Goal: Task Accomplishment & Management: Use online tool/utility

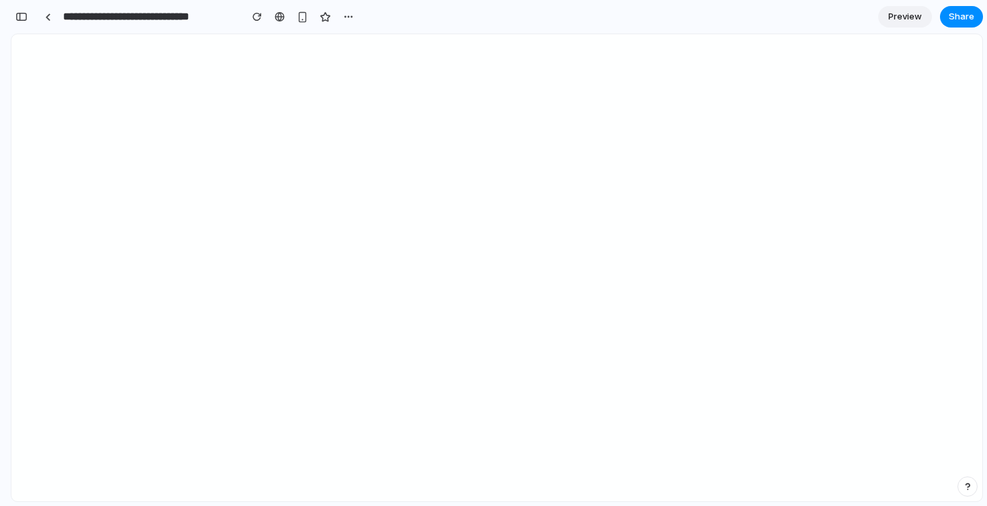
scroll to position [11884, 0]
click at [351, 17] on div "button" at bounding box center [348, 16] width 11 height 11
click at [374, 42] on span "Duplicate" at bounding box center [383, 46] width 41 height 13
click at [26, 17] on div "button" at bounding box center [21, 16] width 12 height 9
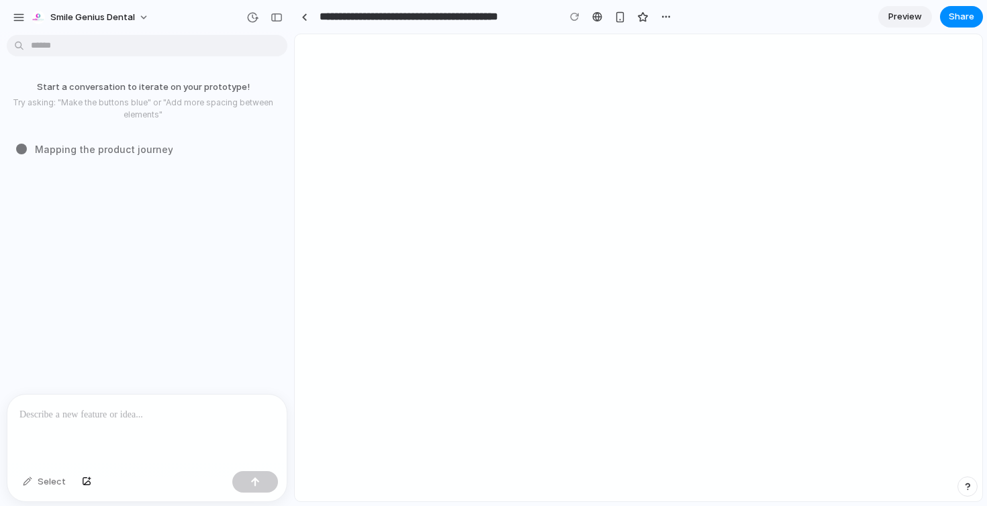
click at [158, 415] on p at bounding box center [146, 415] width 255 height 16
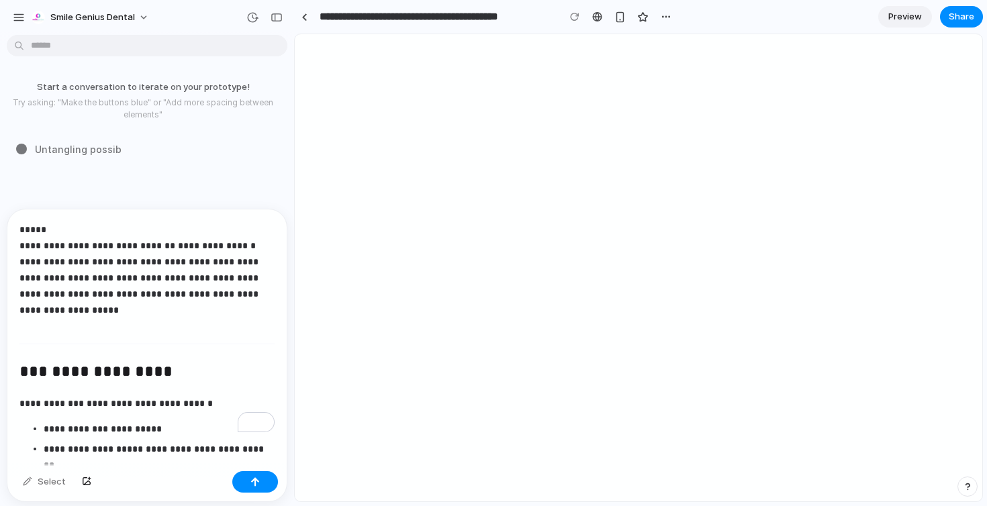
click at [251, 496] on div "Select" at bounding box center [146, 484] width 279 height 36
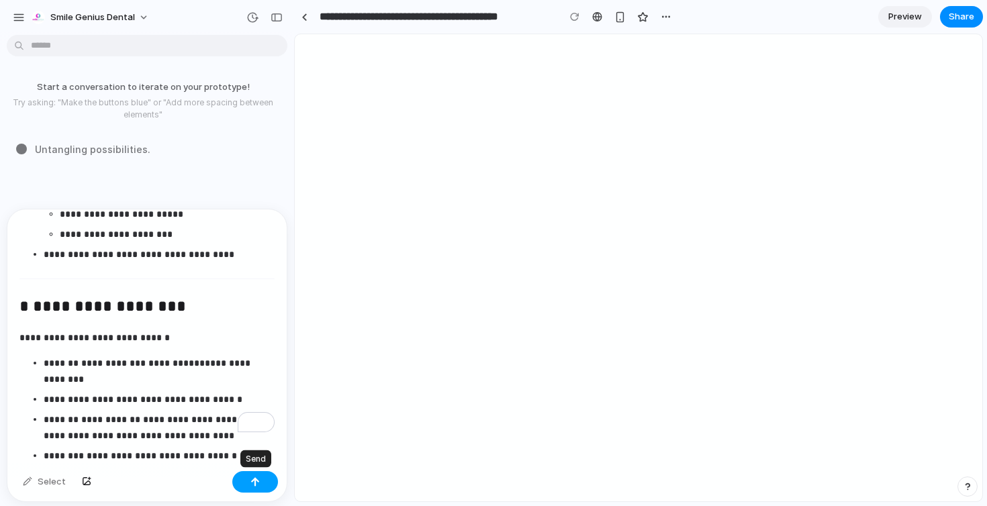
click at [251, 486] on div "button" at bounding box center [254, 481] width 9 height 9
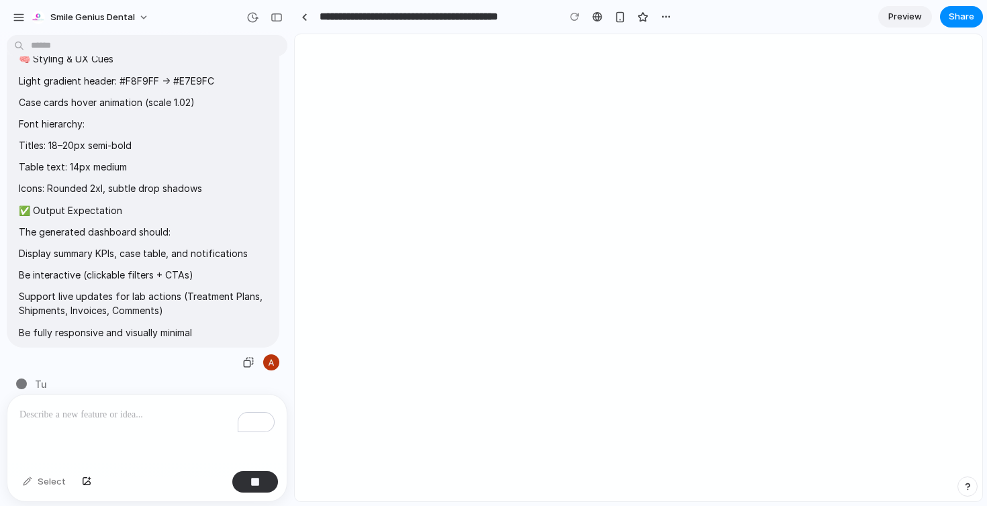
type input "**********"
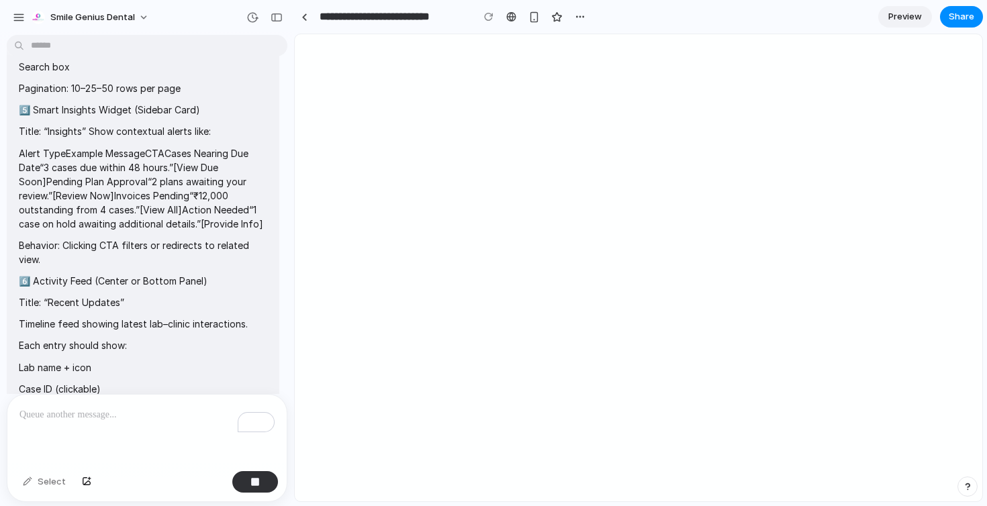
scroll to position [938, 0]
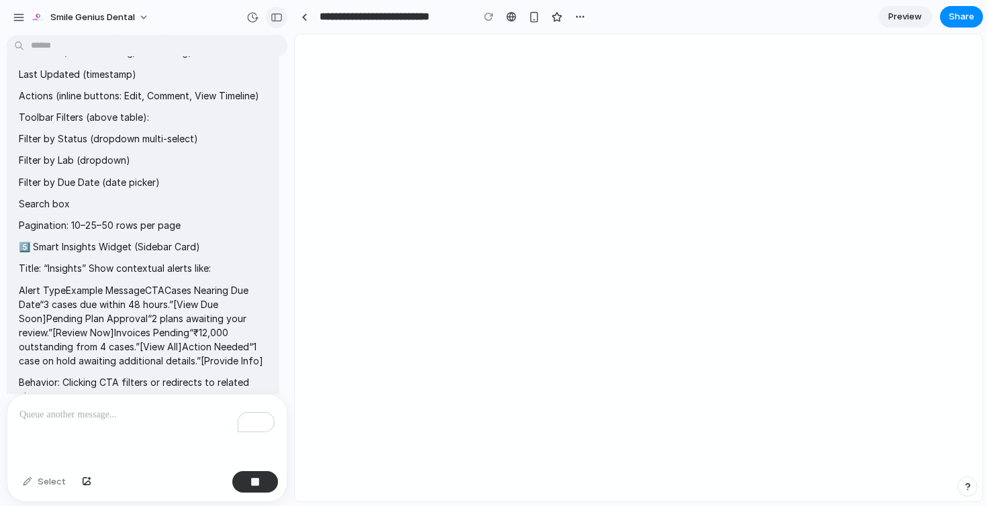
click at [267, 14] on button "button" at bounding box center [276, 17] width 21 height 21
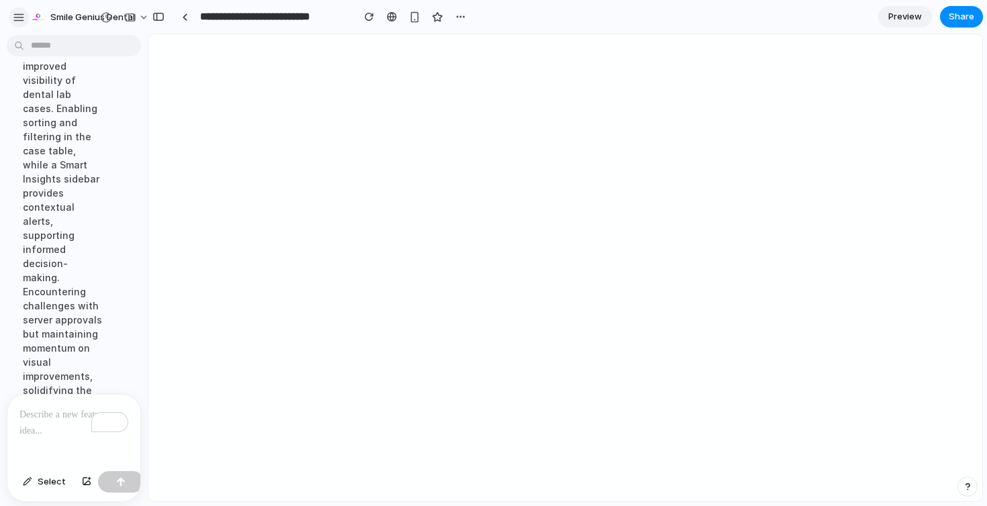
scroll to position [5873, 0]
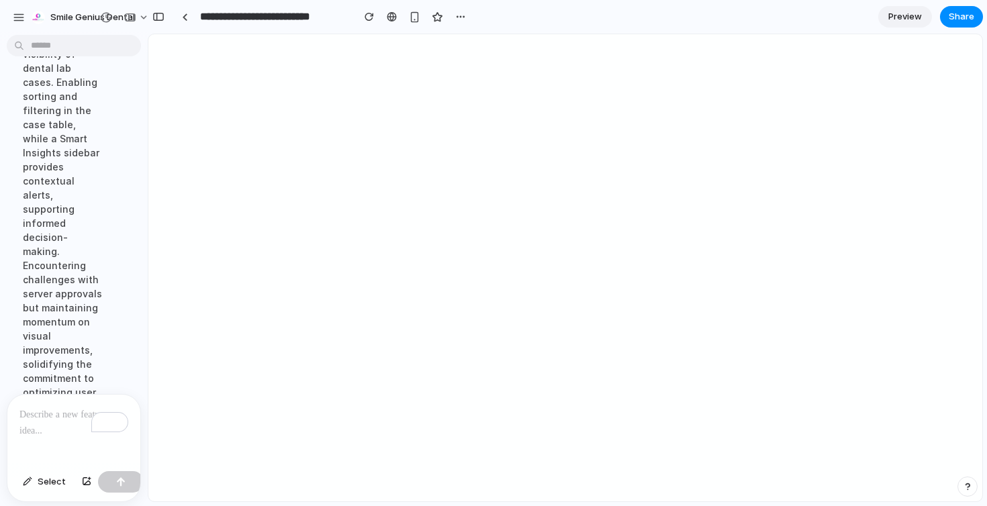
click at [41, 408] on p "To enrich screen reader interactions, please activate Accessibility in Grammarl…" at bounding box center [73, 415] width 109 height 16
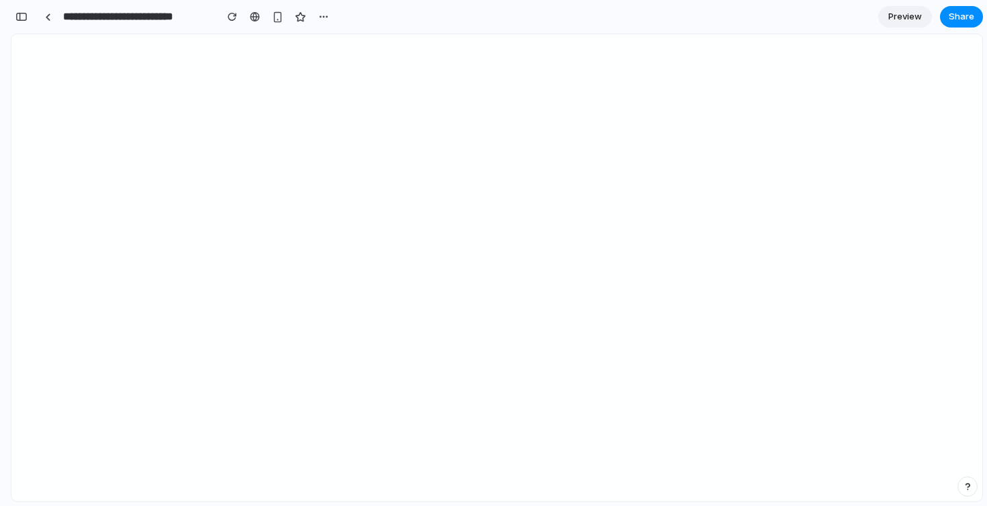
scroll to position [6038, 0]
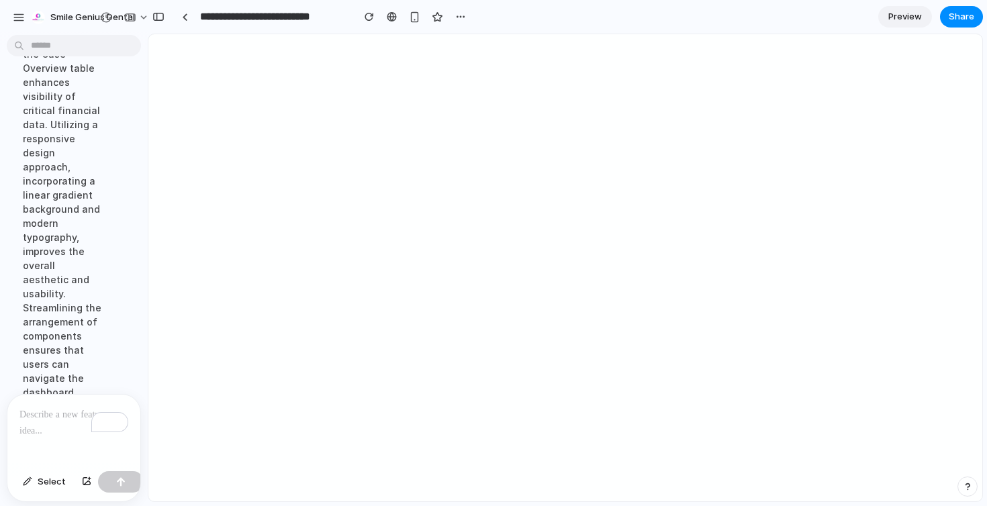
click at [38, 436] on div "To enrich screen reader interactions, please activate Accessibility in Grammarl…" at bounding box center [73, 430] width 133 height 71
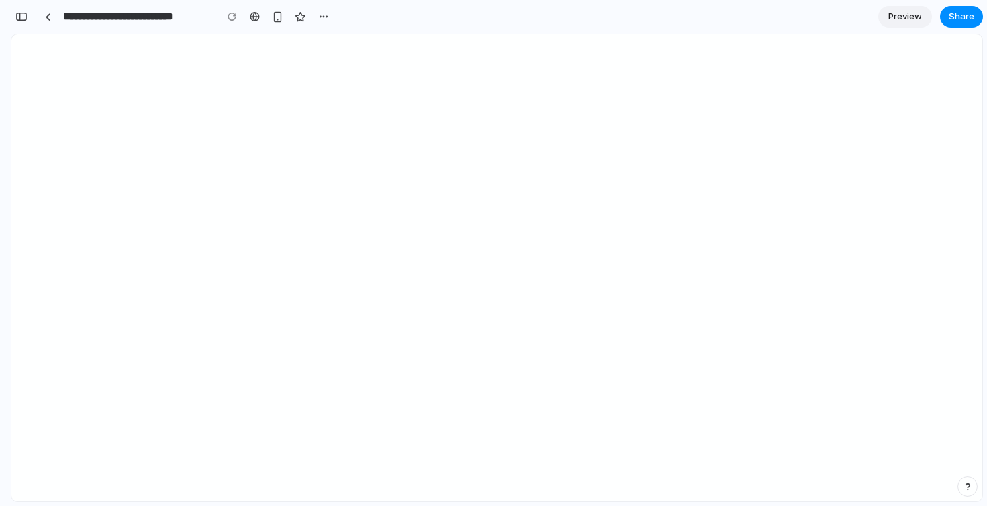
scroll to position [6400, 0]
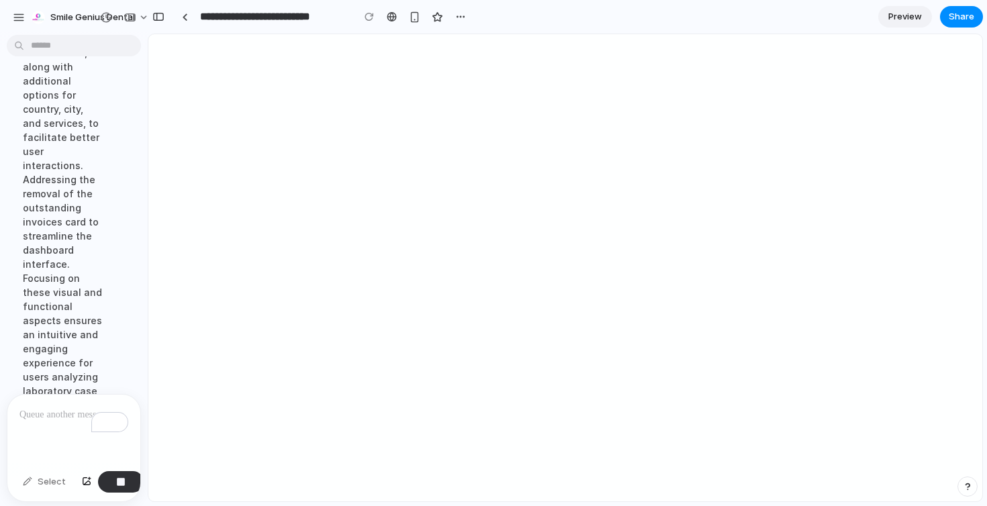
click at [62, 436] on div "To enrich screen reader interactions, please activate Accessibility in Grammarl…" at bounding box center [73, 430] width 133 height 71
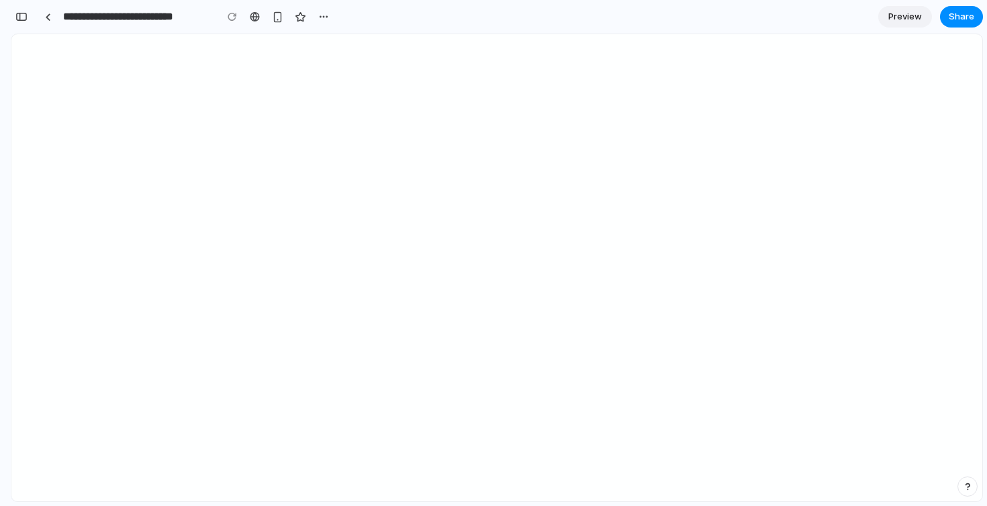
scroll to position [6724, 0]
click at [25, 14] on div "button" at bounding box center [21, 16] width 12 height 9
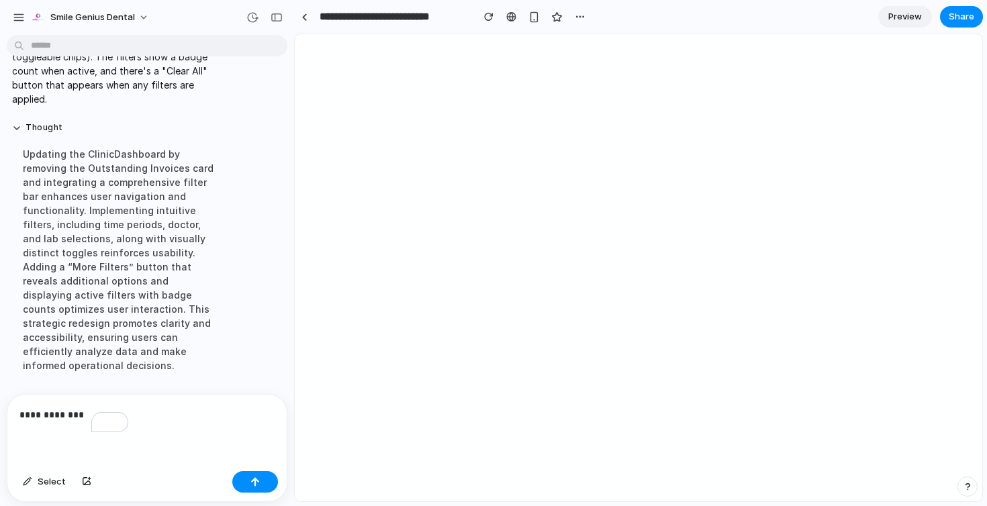
scroll to position [3466, 0]
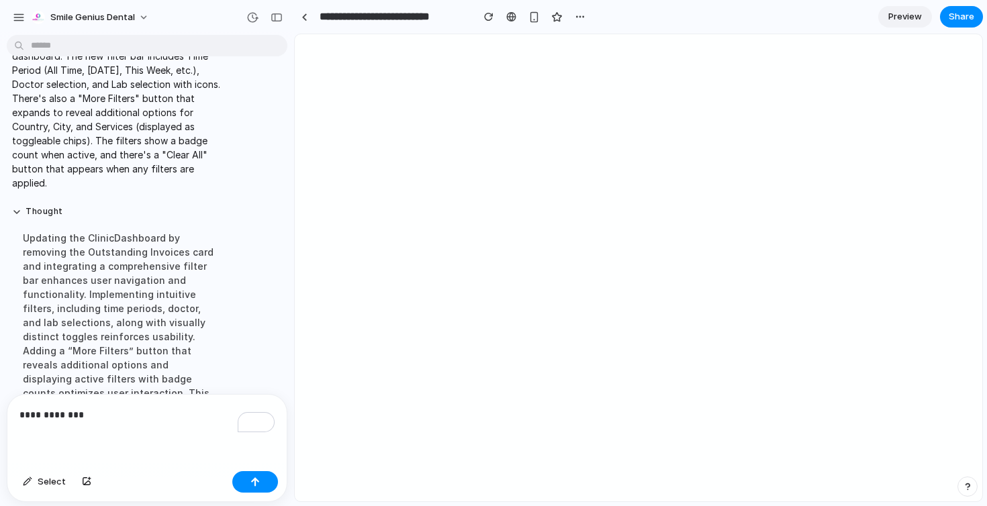
click at [68, 415] on p "**********" at bounding box center [146, 415] width 255 height 16
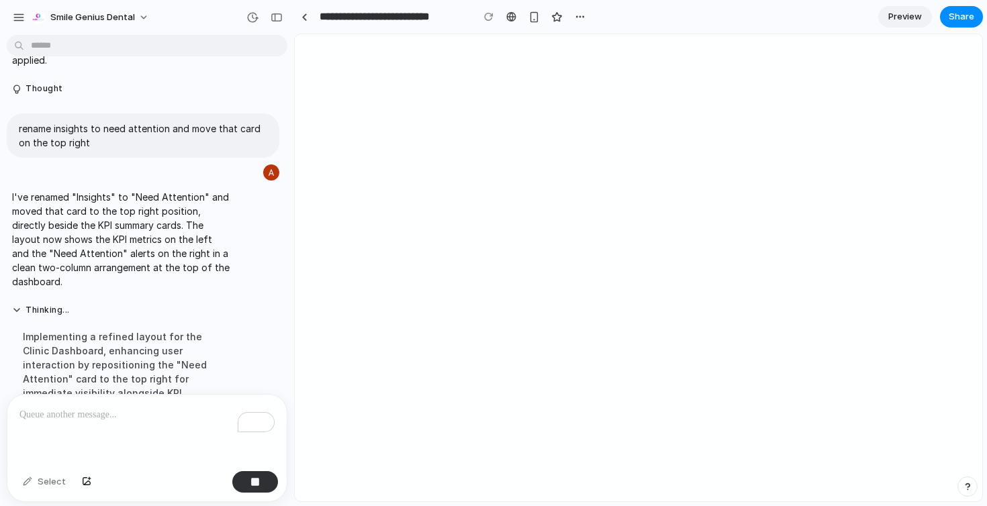
scroll to position [3603, 0]
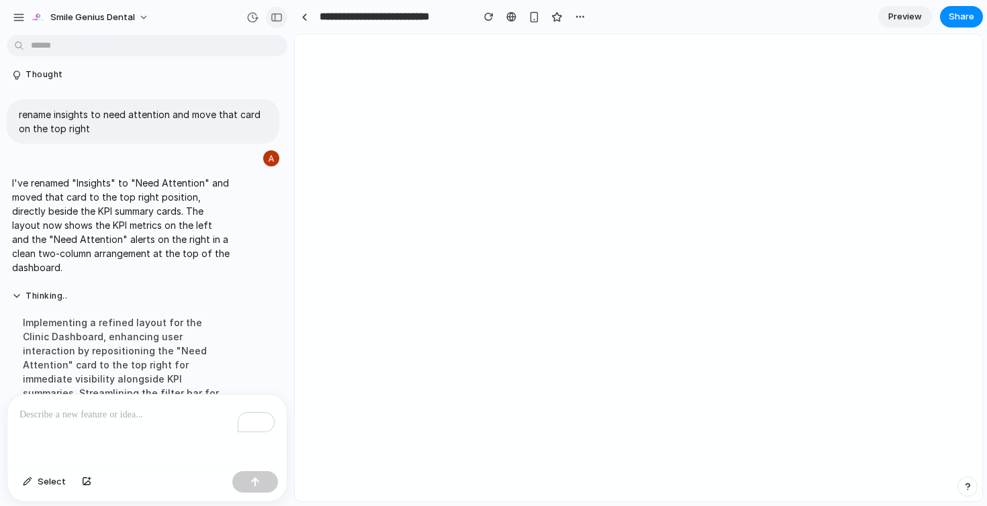
click at [271, 9] on button "button" at bounding box center [276, 17] width 21 height 21
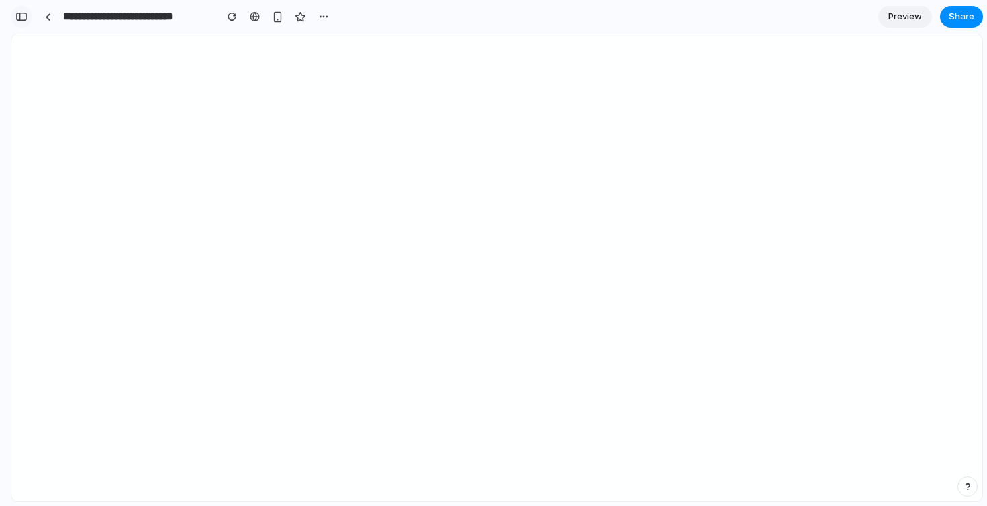
click at [27, 19] on button "button" at bounding box center [21, 16] width 21 height 21
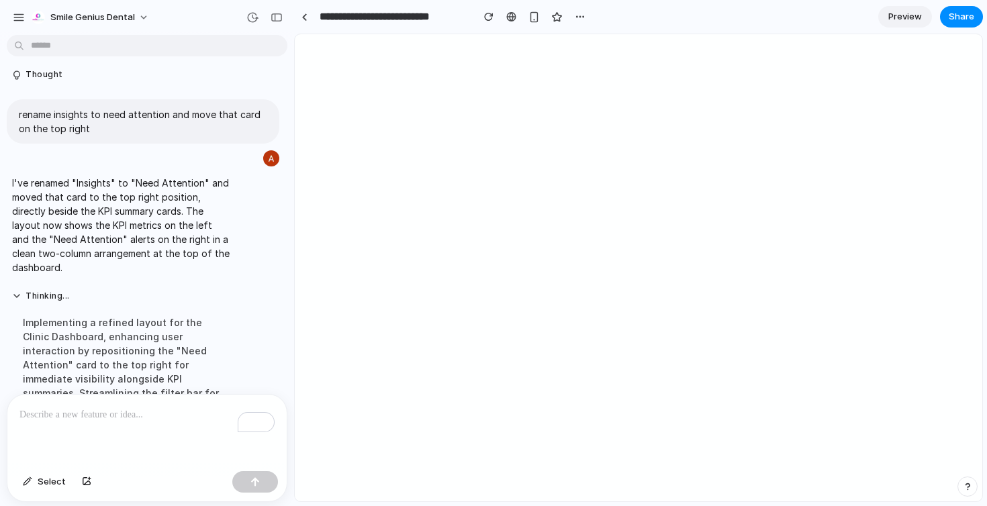
click at [177, 413] on p "To enrich screen reader interactions, please activate Accessibility in Grammarl…" at bounding box center [146, 415] width 255 height 16
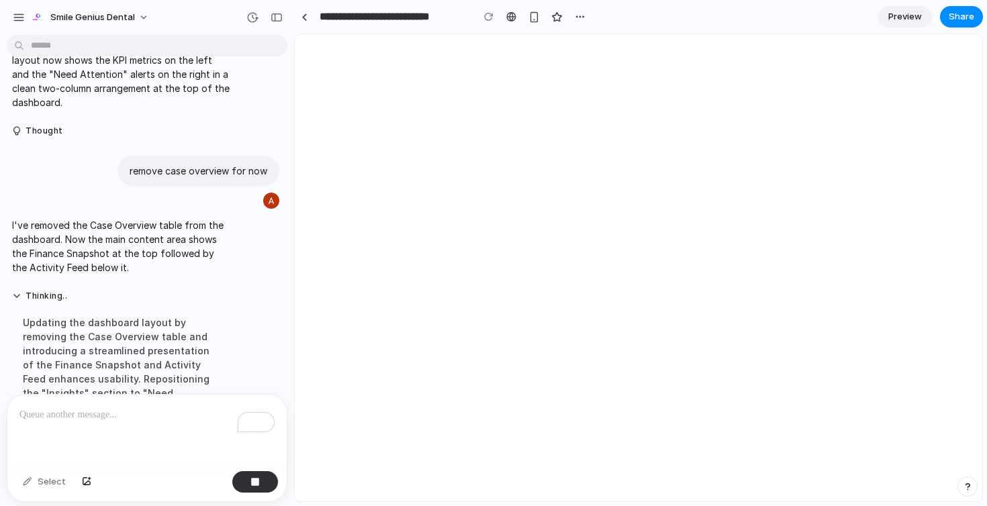
scroll to position [3797, 0]
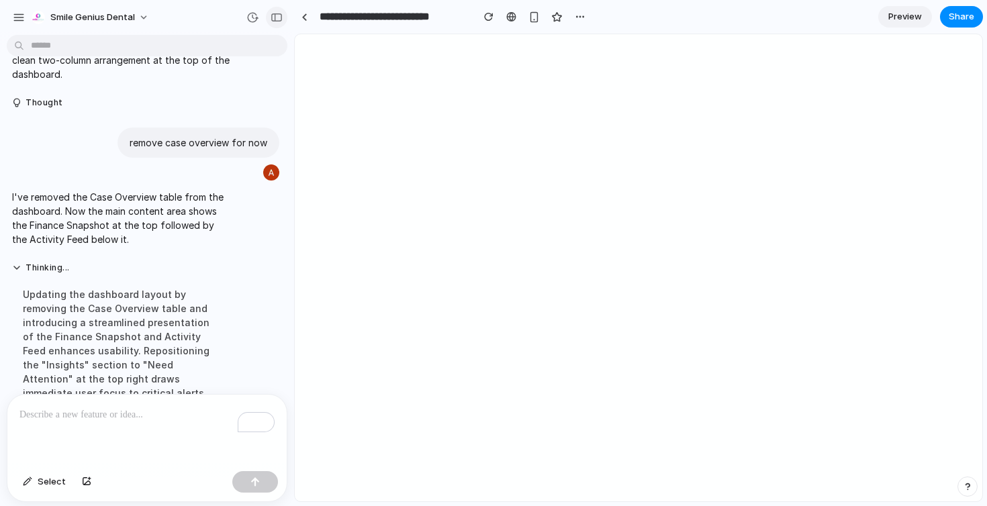
click at [279, 21] on div "button" at bounding box center [277, 17] width 12 height 9
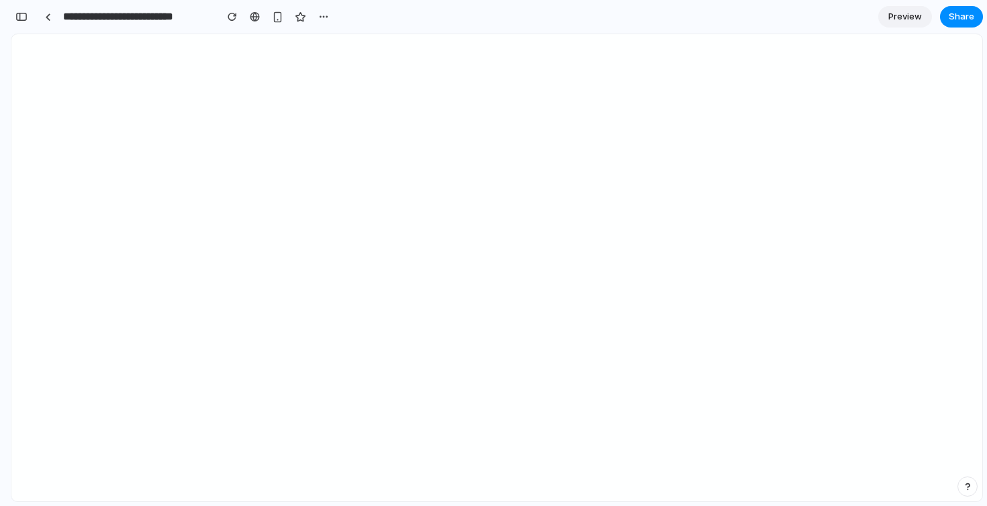
scroll to position [6857, 0]
click at [23, 17] on div "button" at bounding box center [21, 16] width 12 height 9
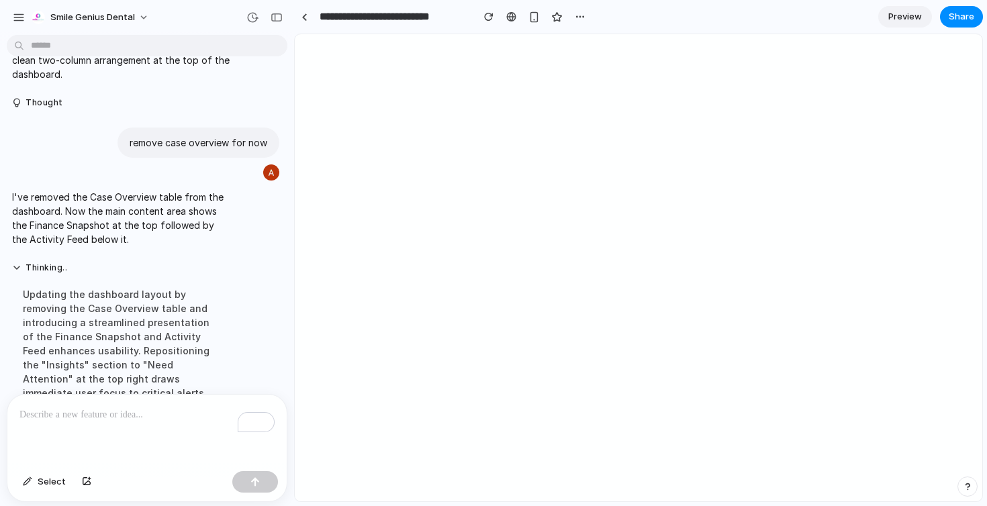
click at [113, 412] on p "To enrich screen reader interactions, please activate Accessibility in Grammarl…" at bounding box center [146, 415] width 255 height 16
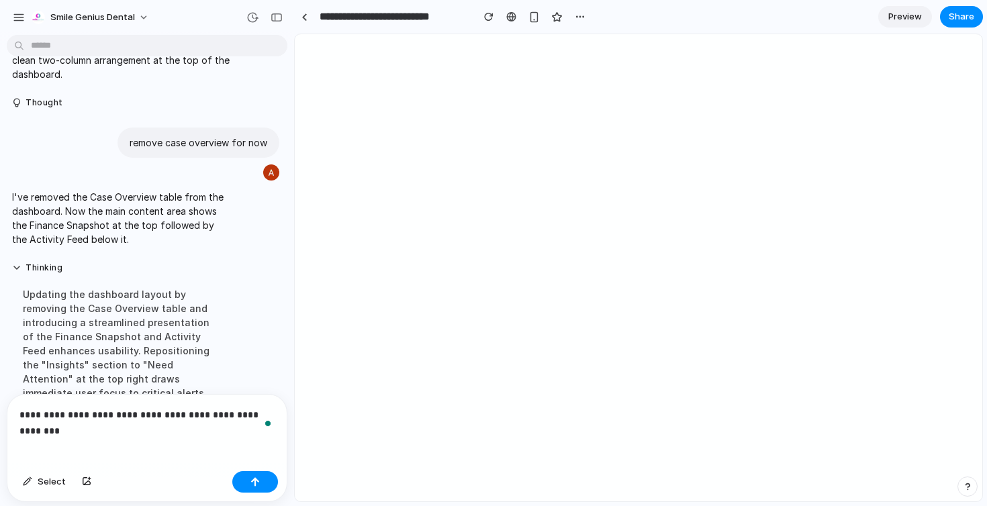
scroll to position [3811, 0]
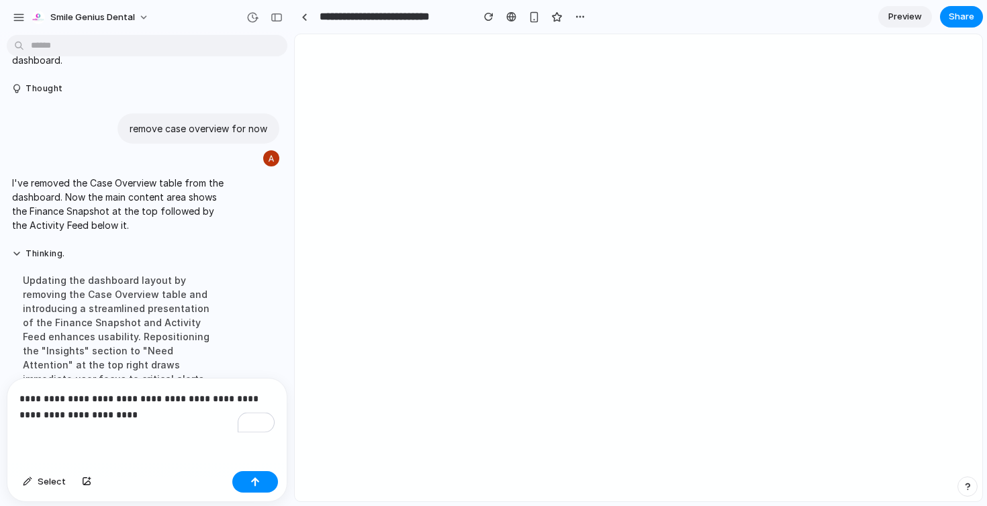
click at [174, 400] on p "**********" at bounding box center [146, 407] width 255 height 32
click at [252, 475] on button "button" at bounding box center [255, 481] width 46 height 21
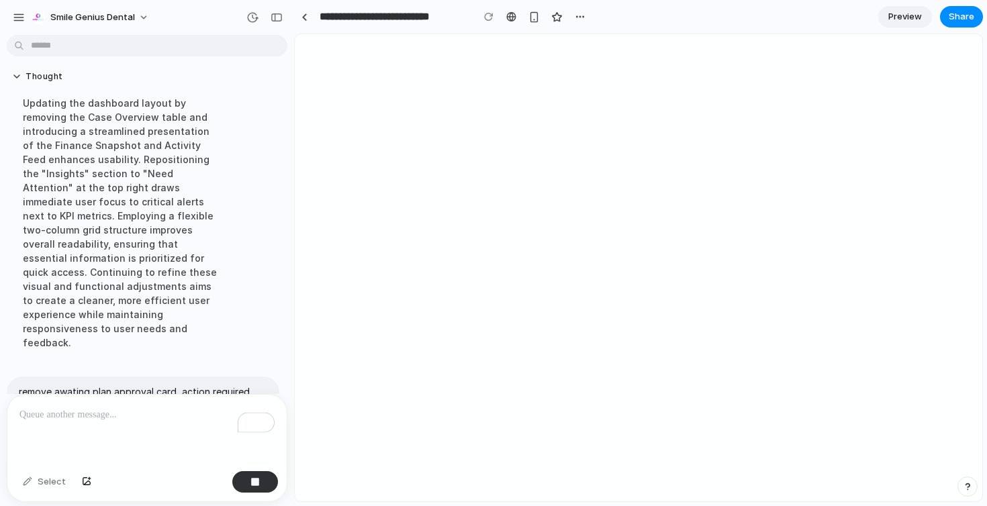
scroll to position [3991, 0]
click at [148, 411] on p "To enrich screen reader interactions, please activate Accessibility in Grammarl…" at bounding box center [146, 415] width 255 height 16
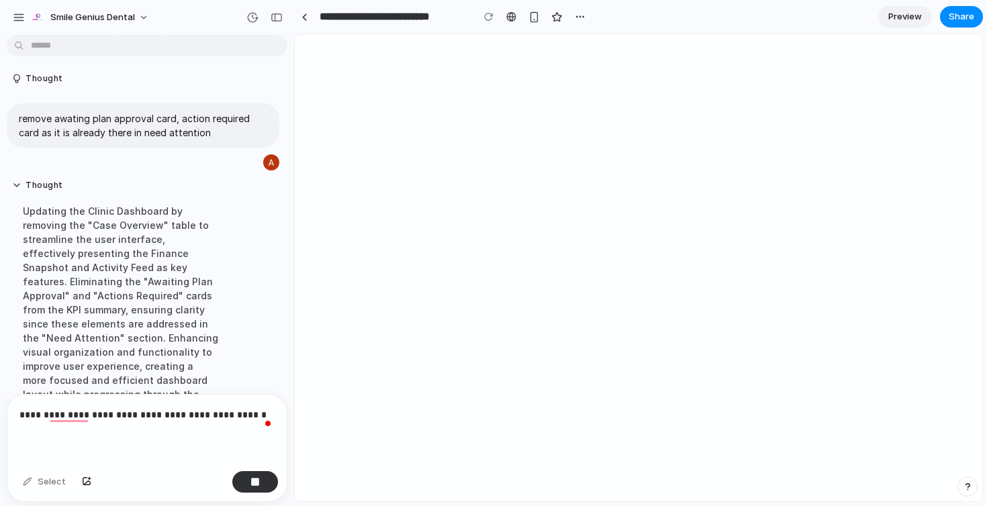
scroll to position [3990, 0]
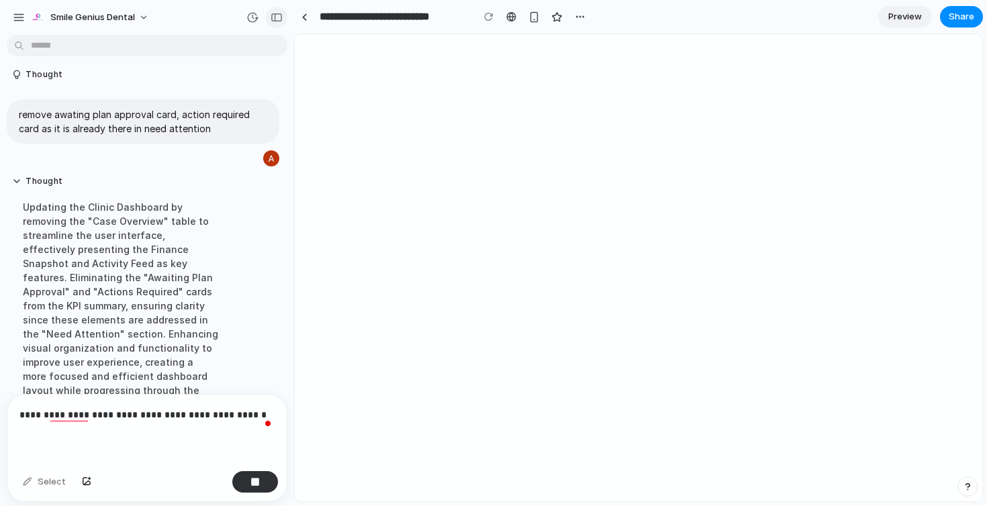
click at [285, 13] on button "button" at bounding box center [276, 17] width 21 height 21
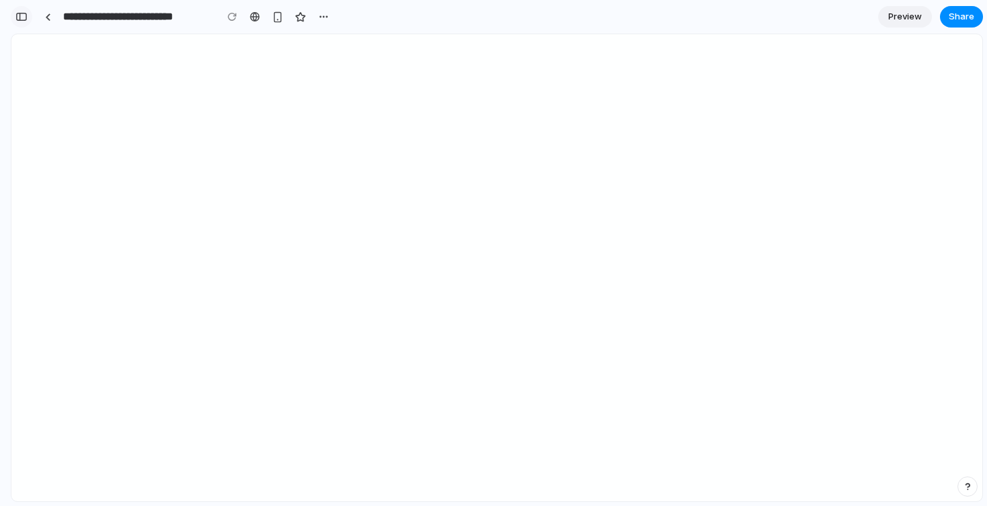
click at [19, 16] on div "button" at bounding box center [21, 16] width 12 height 9
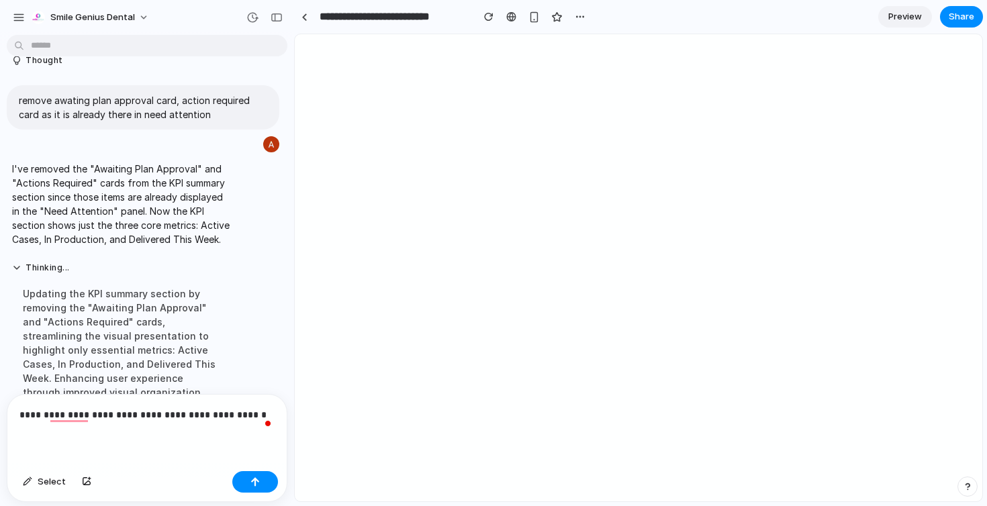
scroll to position [4018, 0]
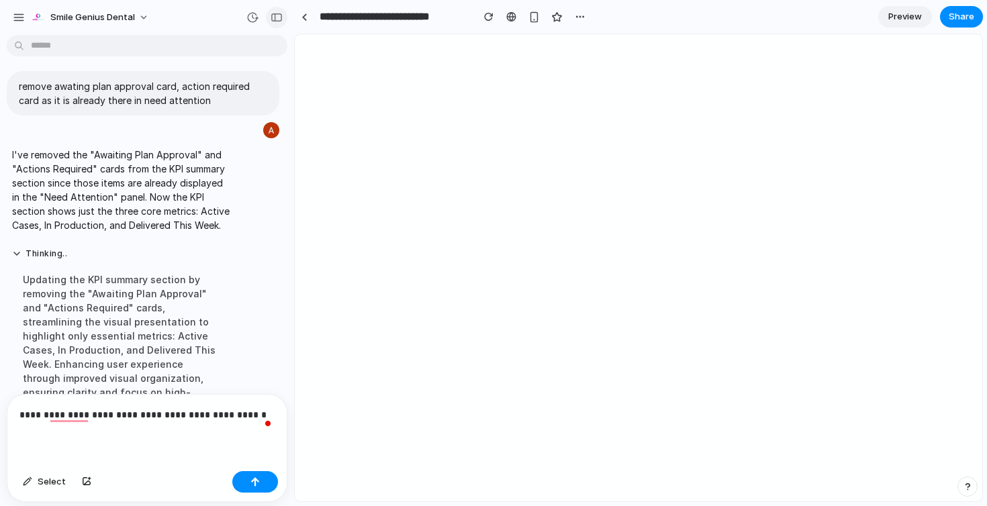
click at [279, 18] on div "button" at bounding box center [277, 17] width 12 height 9
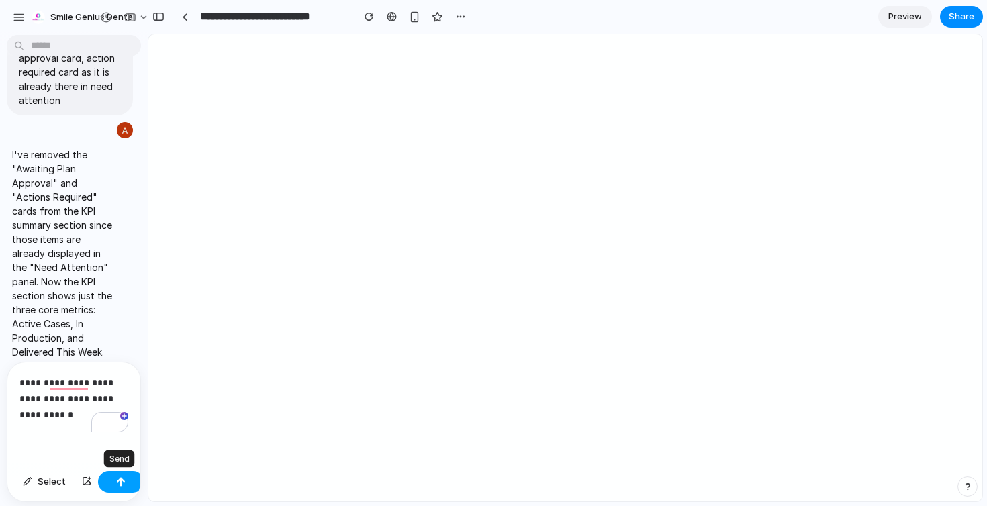
click at [119, 484] on div "button" at bounding box center [120, 481] width 9 height 9
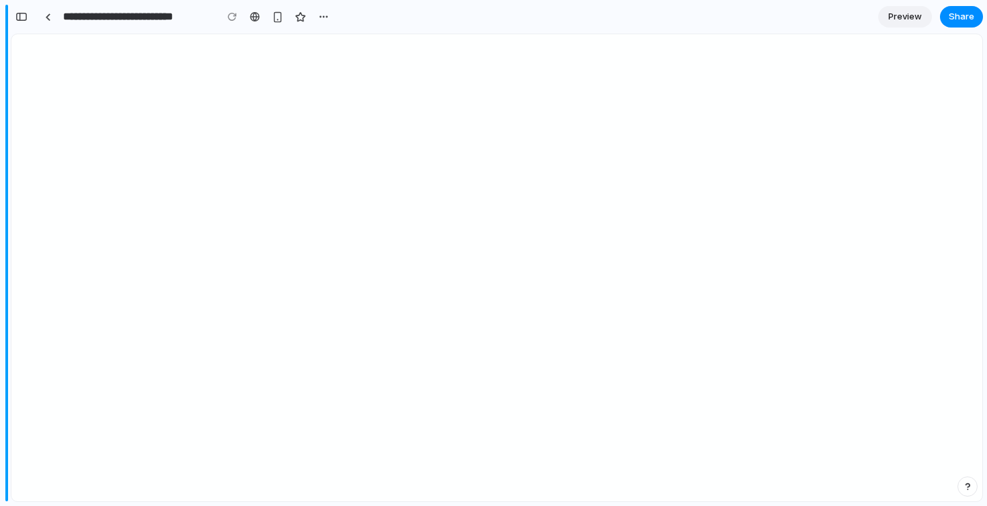
scroll to position [7935, 0]
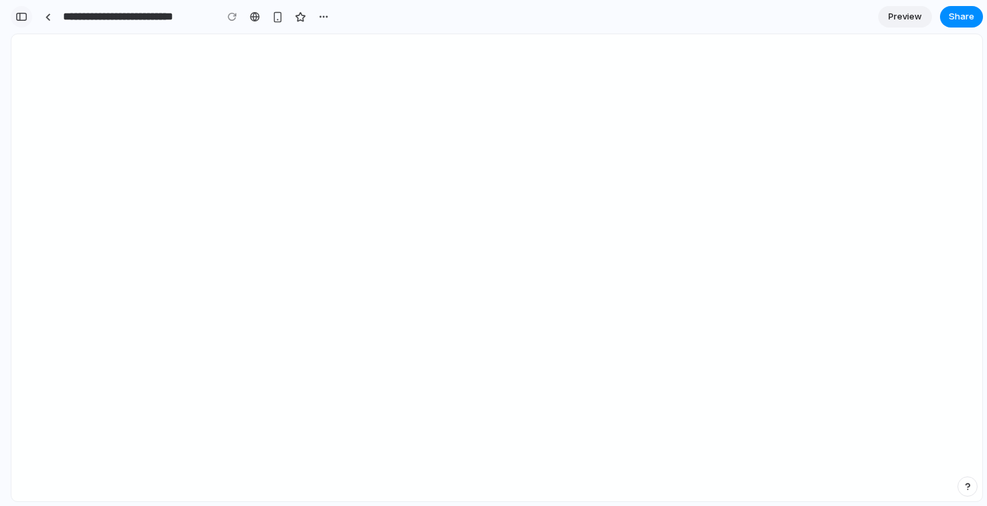
click at [27, 21] on button "button" at bounding box center [21, 16] width 21 height 21
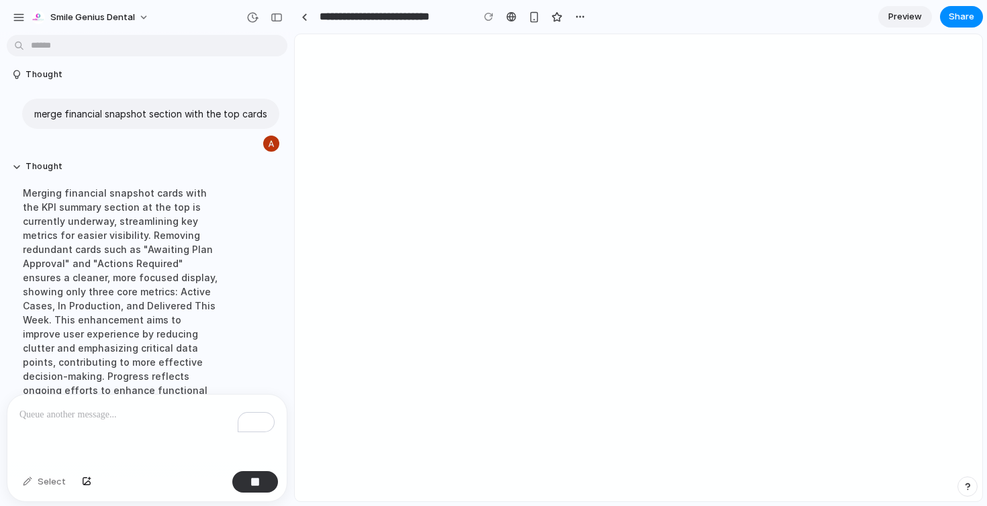
click at [105, 416] on p "To enrich screen reader interactions, please activate Accessibility in Grammarl…" at bounding box center [146, 415] width 255 height 16
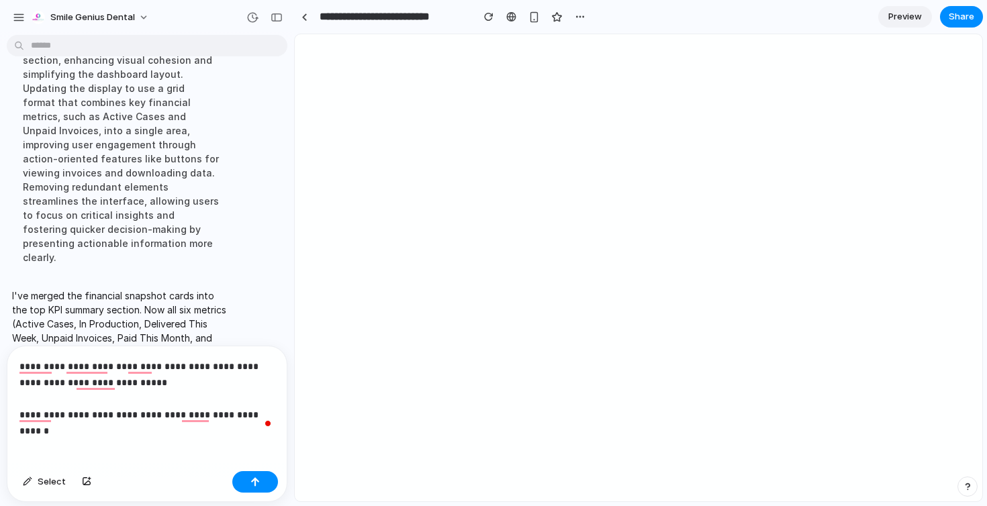
scroll to position [4375, 0]
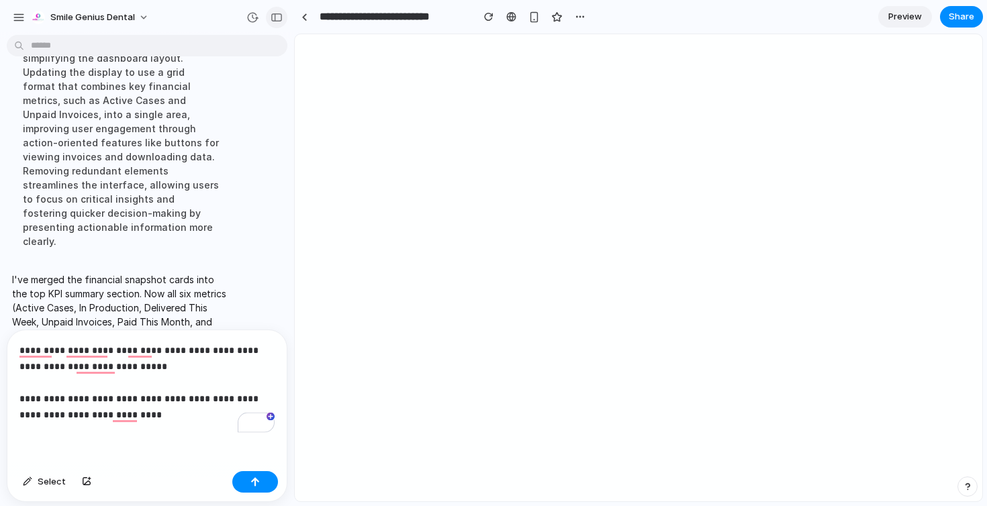
click at [277, 13] on div "button" at bounding box center [277, 17] width 12 height 9
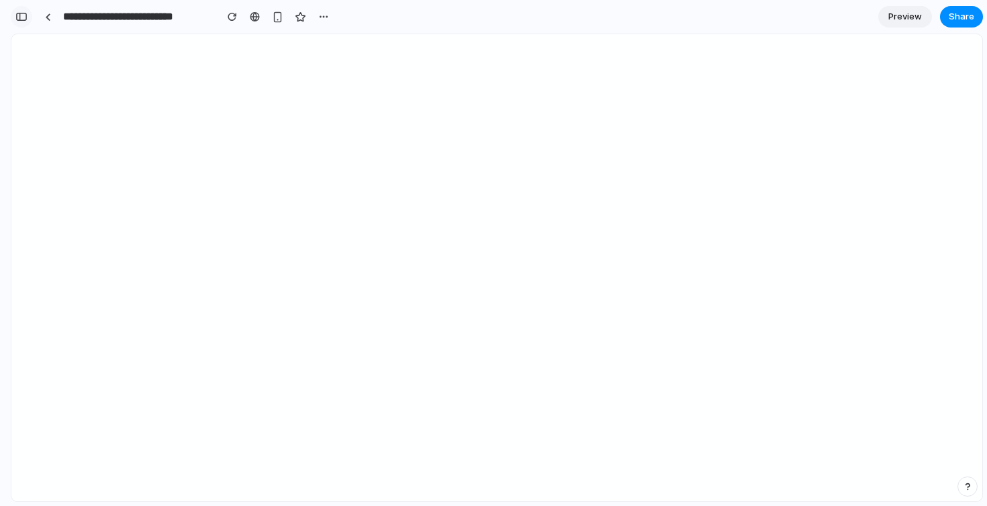
click at [21, 24] on button "button" at bounding box center [21, 16] width 21 height 21
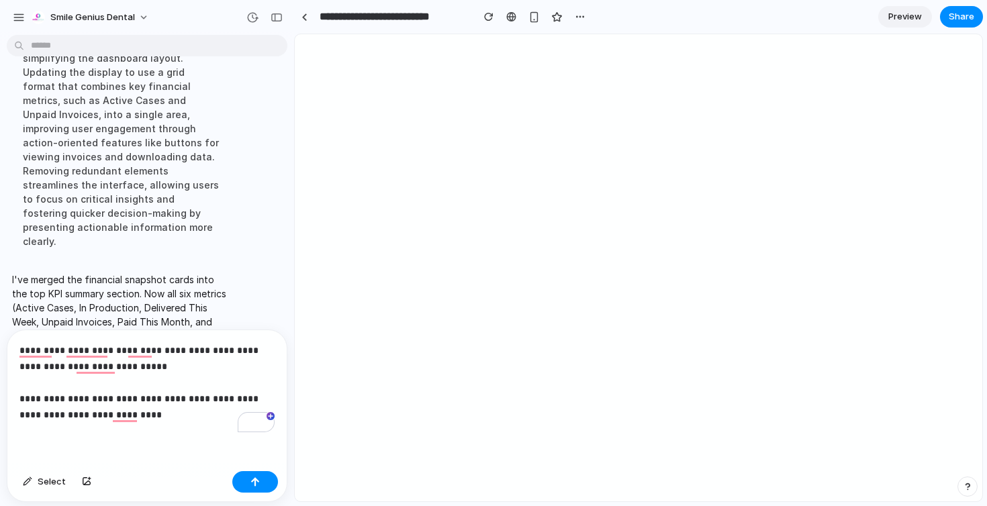
click at [248, 410] on p "**********" at bounding box center [146, 382] width 255 height 81
click at [236, 416] on p "**********" at bounding box center [146, 382] width 255 height 81
click at [262, 413] on p "**********" at bounding box center [146, 382] width 255 height 81
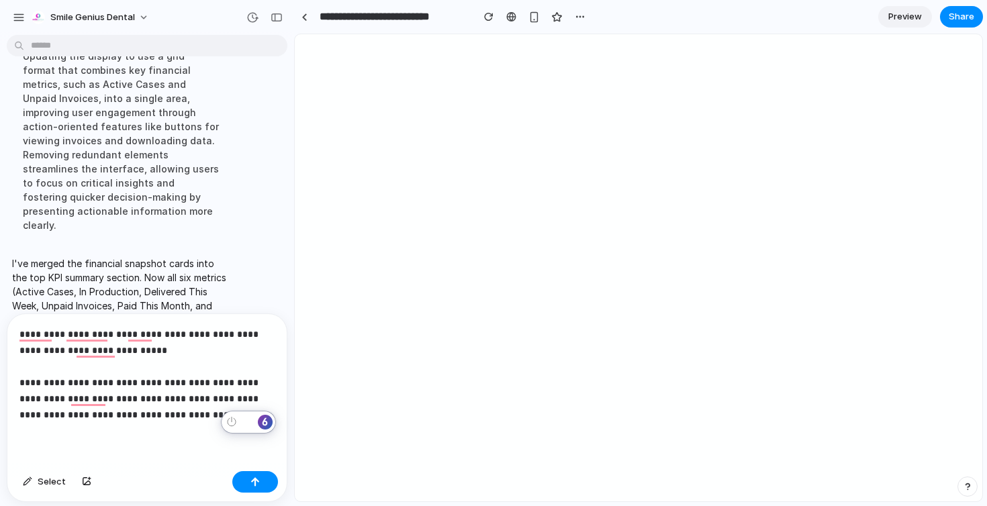
scroll to position [4470, 0]
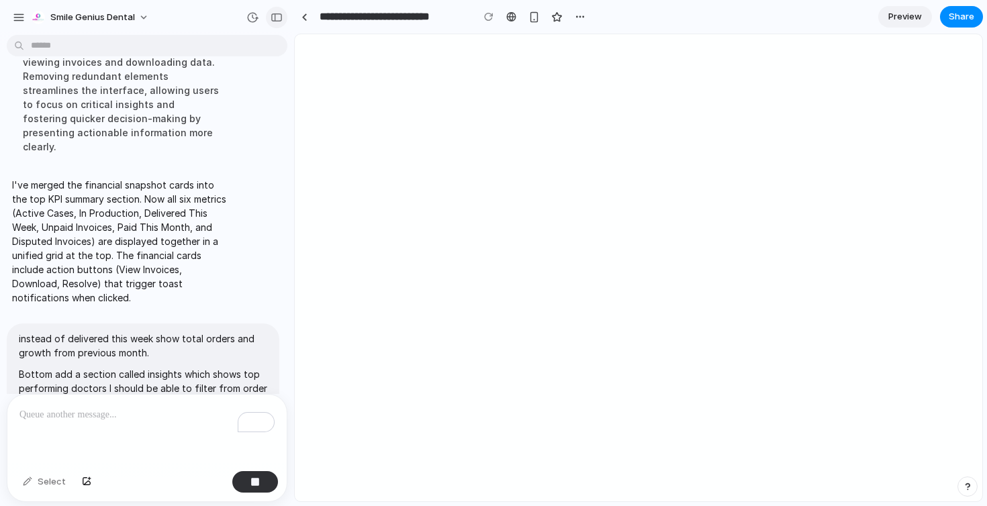
click at [279, 10] on button "button" at bounding box center [276, 17] width 21 height 21
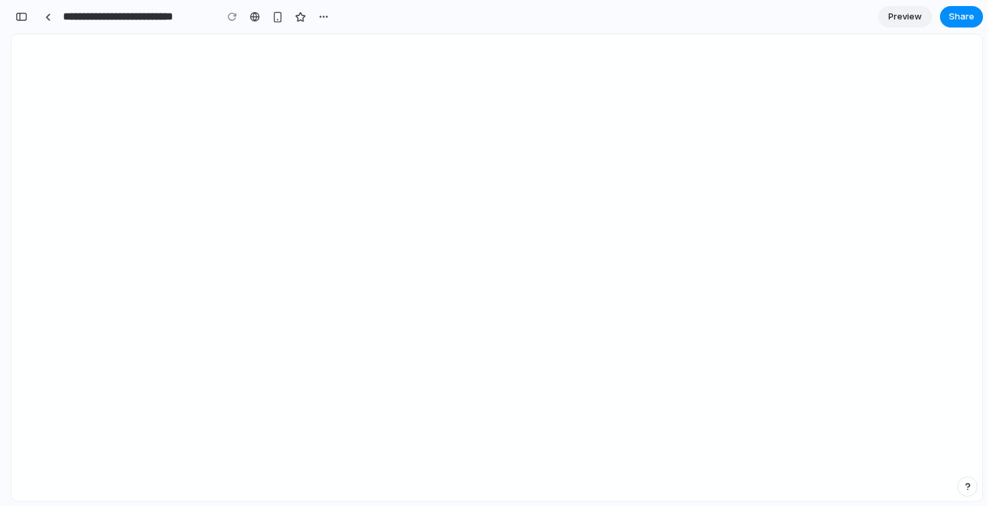
scroll to position [8502, 0]
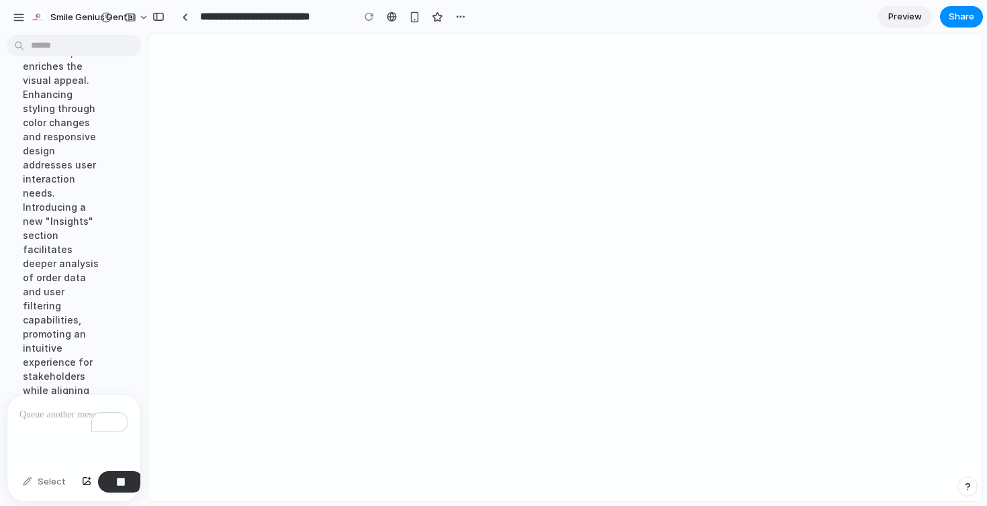
click at [52, 434] on div "To enrich screen reader interactions, please activate Accessibility in Grammarl…" at bounding box center [73, 430] width 133 height 71
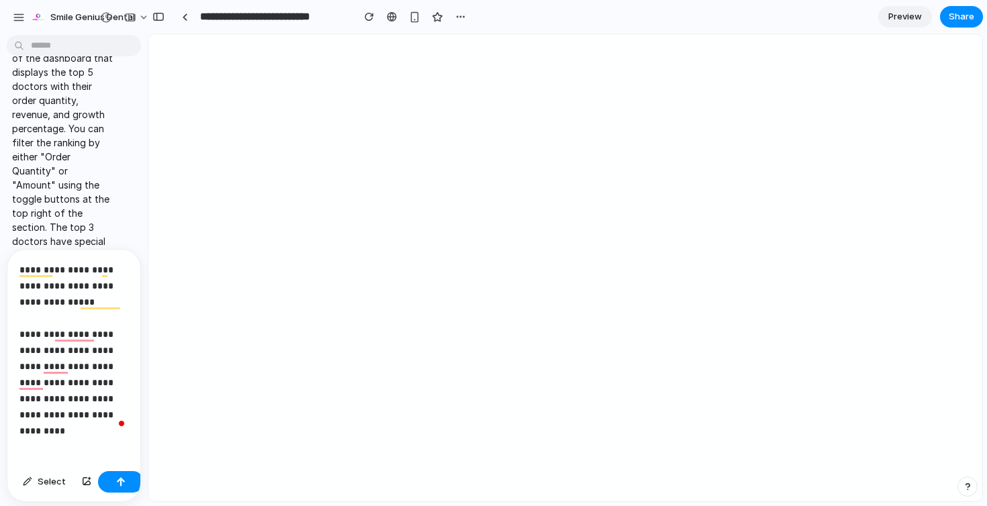
scroll to position [9042, 0]
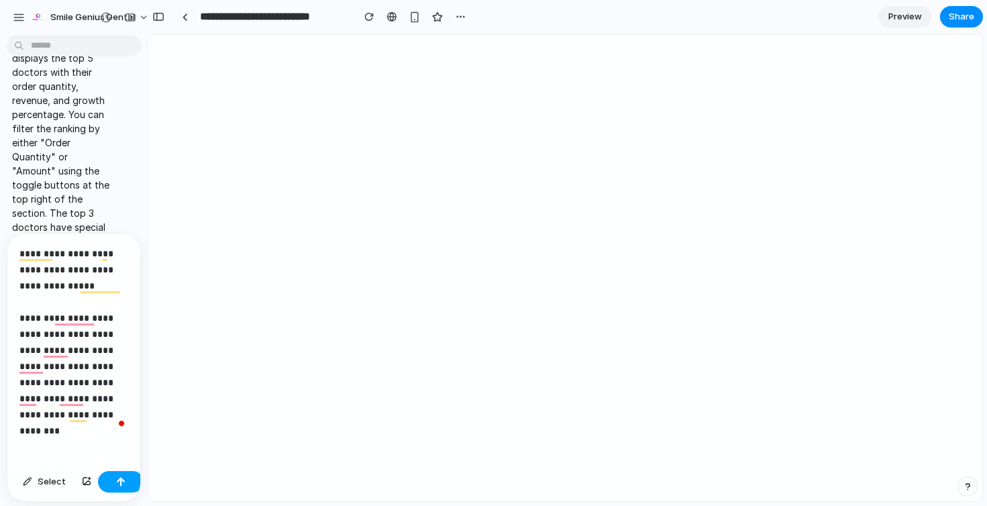
click at [116, 486] on div "button" at bounding box center [120, 481] width 9 height 9
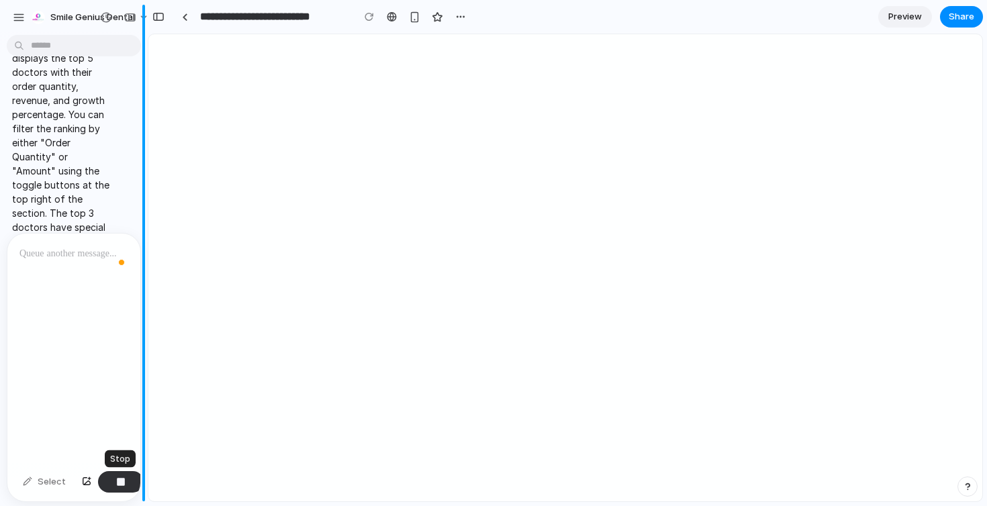
scroll to position [9127, 0]
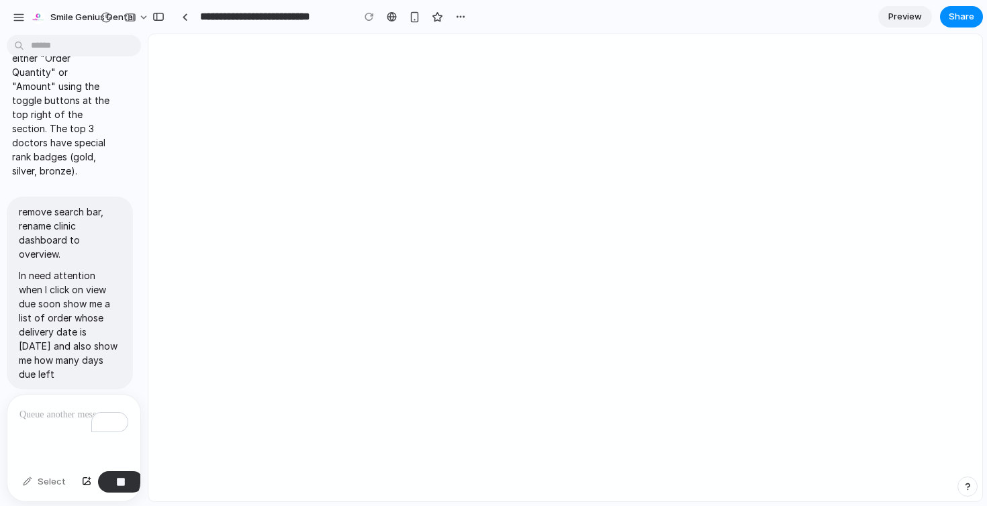
click at [37, 424] on div "To enrich screen reader interactions, please activate Accessibility in Grammarl…" at bounding box center [73, 430] width 133 height 71
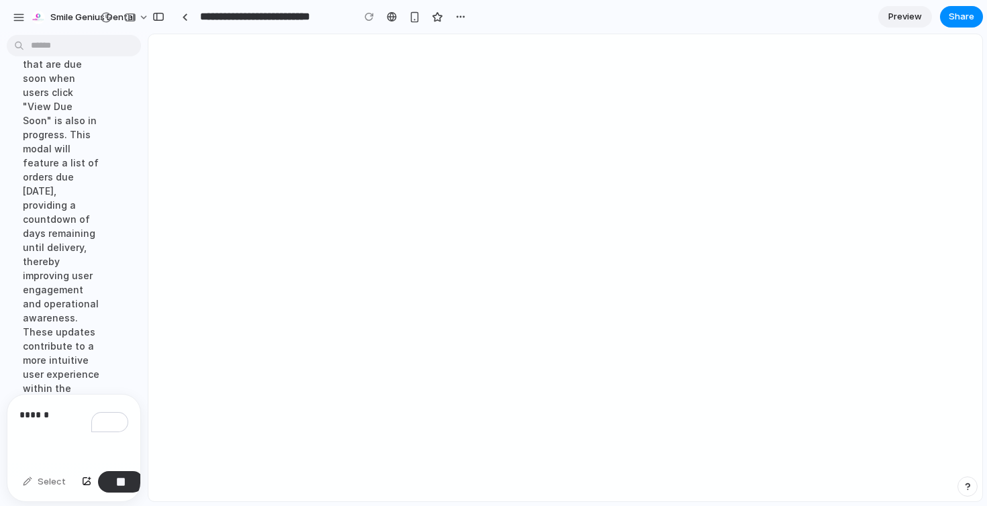
scroll to position [9112, 0]
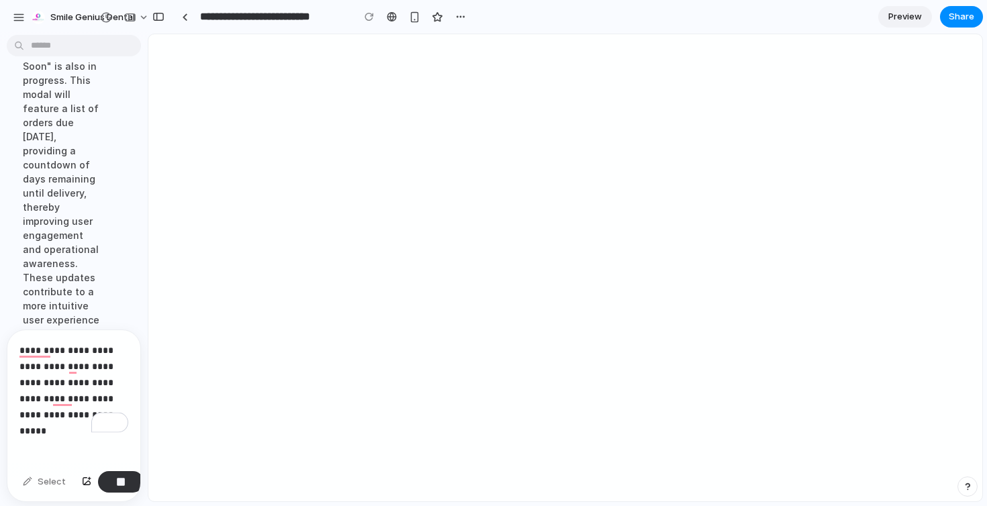
click at [127, 354] on p "**********" at bounding box center [73, 382] width 109 height 81
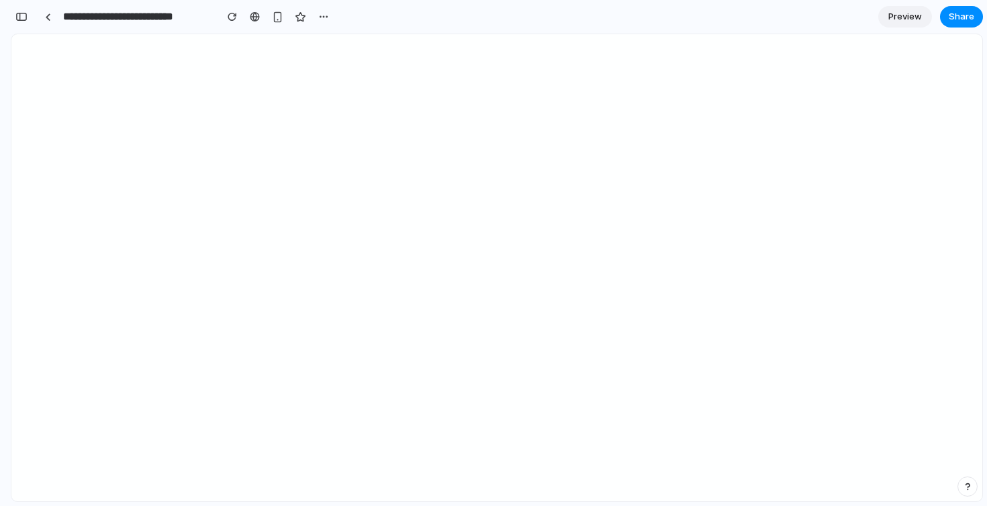
scroll to position [9193, 0]
click at [24, 18] on div "button" at bounding box center [21, 16] width 12 height 9
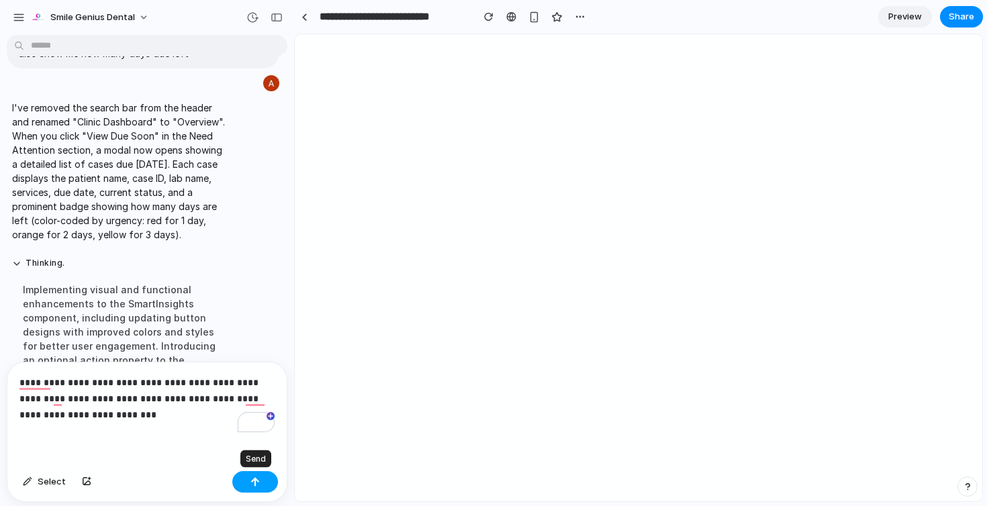
click at [264, 488] on button "button" at bounding box center [255, 481] width 46 height 21
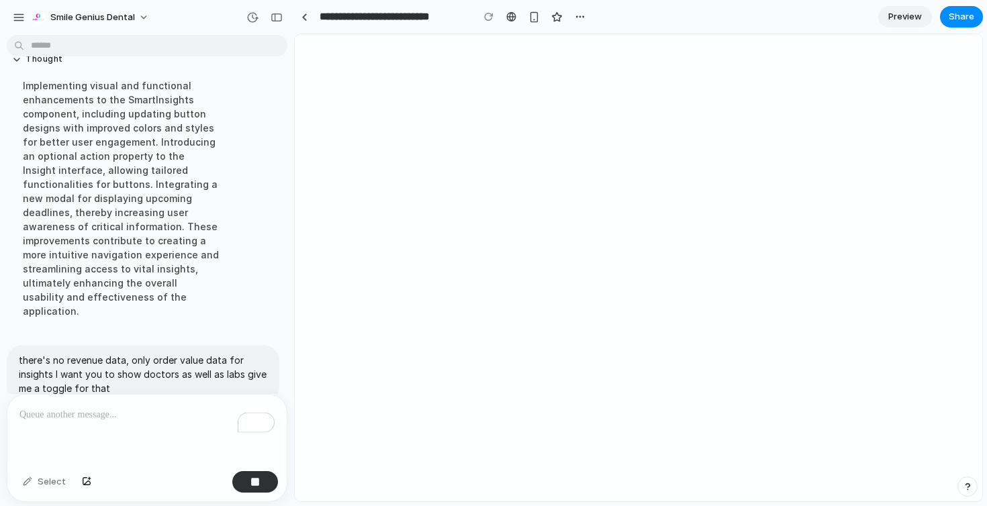
click at [134, 428] on div "To enrich screen reader interactions, please activate Accessibility in Grammarl…" at bounding box center [146, 430] width 279 height 71
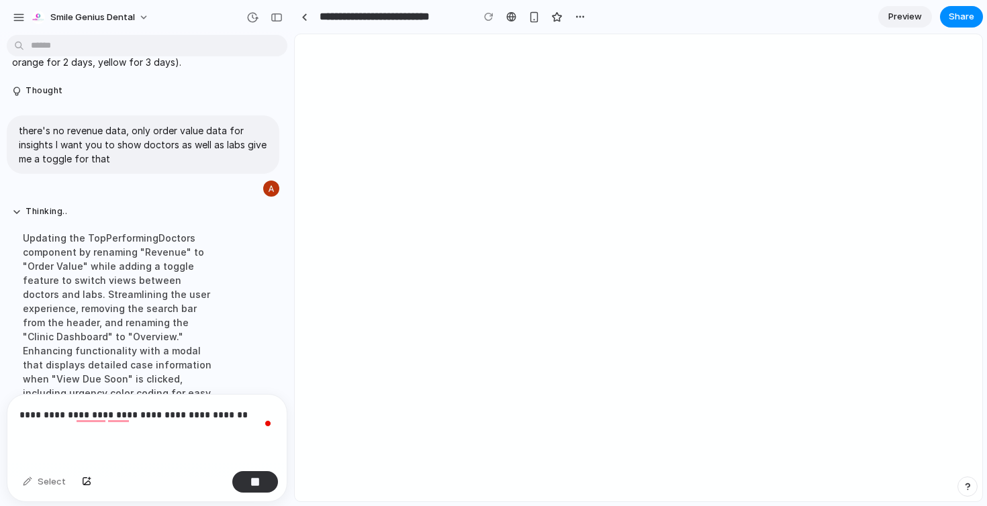
scroll to position [5116, 0]
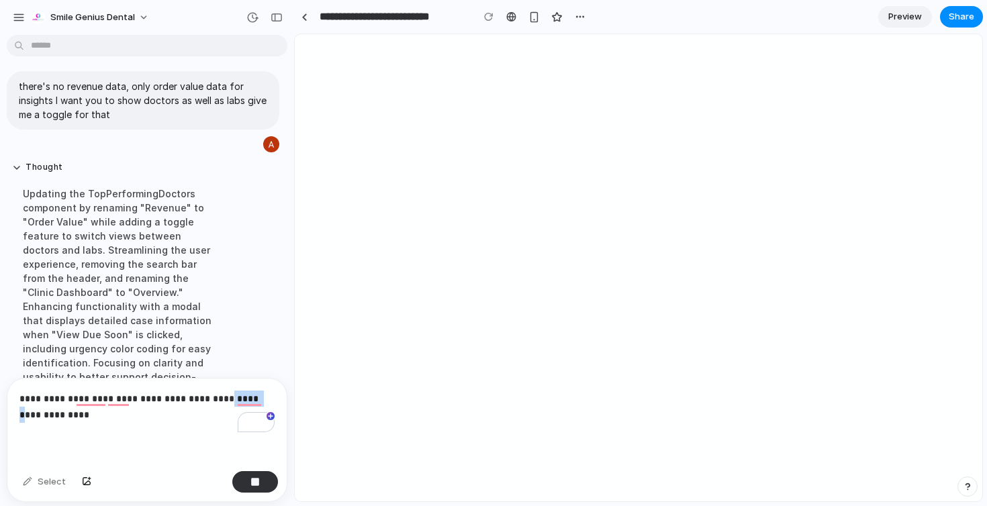
drag, startPoint x: 203, startPoint y: 399, endPoint x: 234, endPoint y: 402, distance: 31.7
click at [234, 402] on p "**********" at bounding box center [146, 407] width 255 height 32
click at [174, 416] on p "**********" at bounding box center [146, 407] width 255 height 32
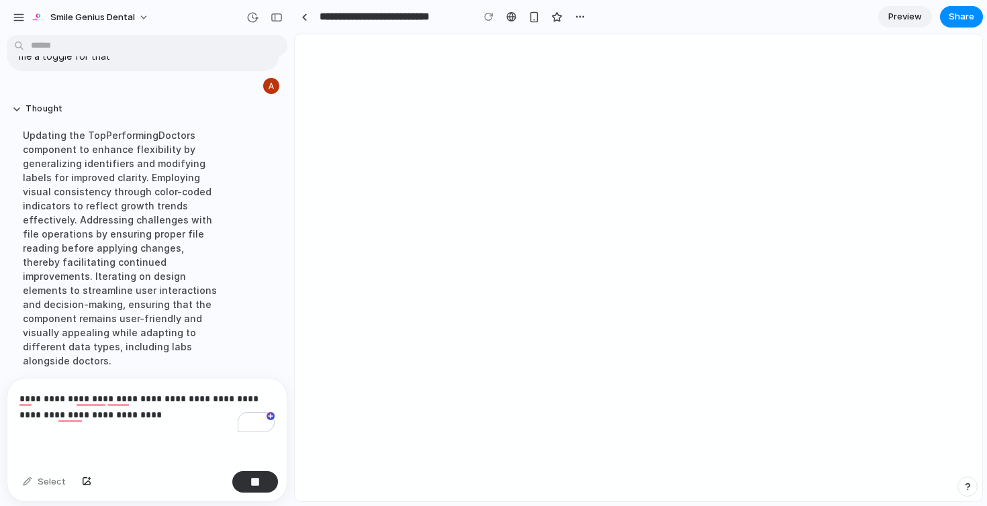
scroll to position [5147, 0]
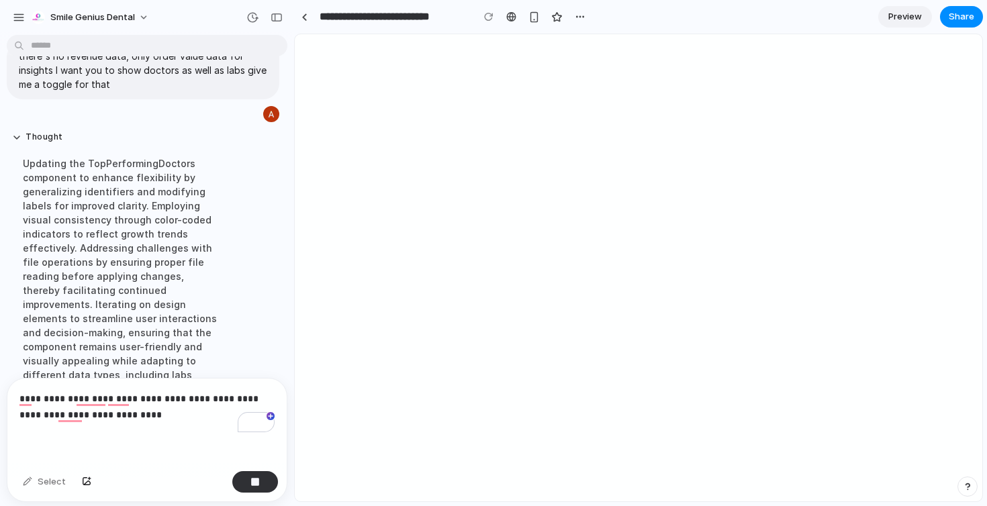
click at [55, 417] on p "**********" at bounding box center [146, 407] width 255 height 32
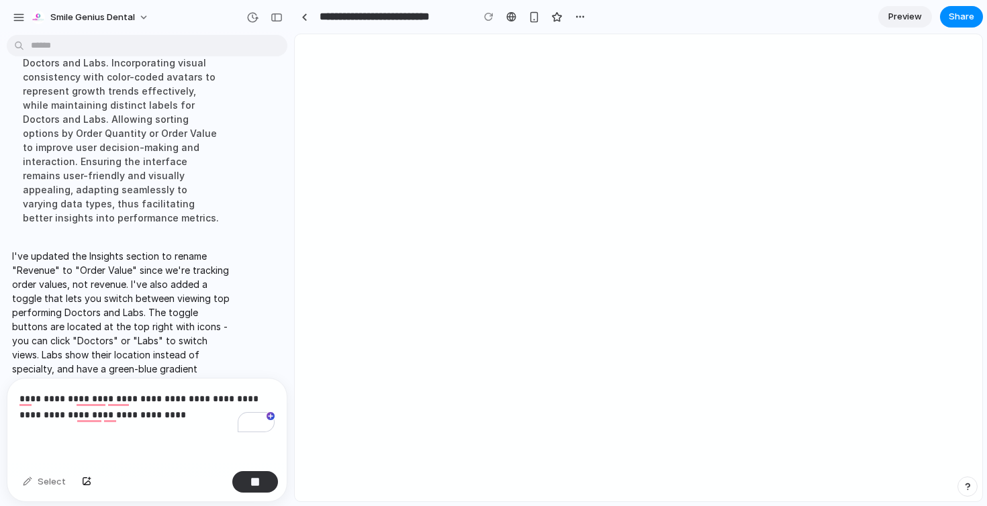
scroll to position [5288, 0]
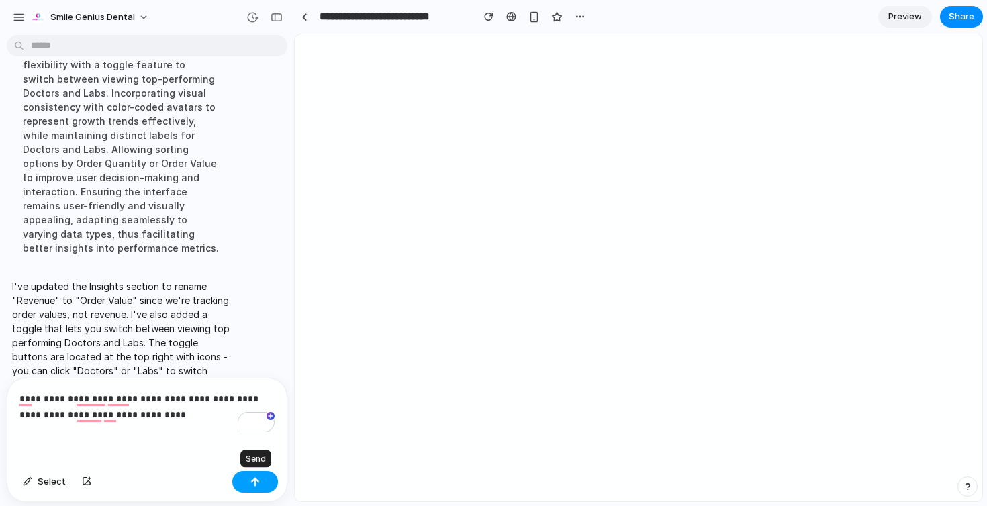
click at [246, 479] on button "button" at bounding box center [255, 481] width 46 height 21
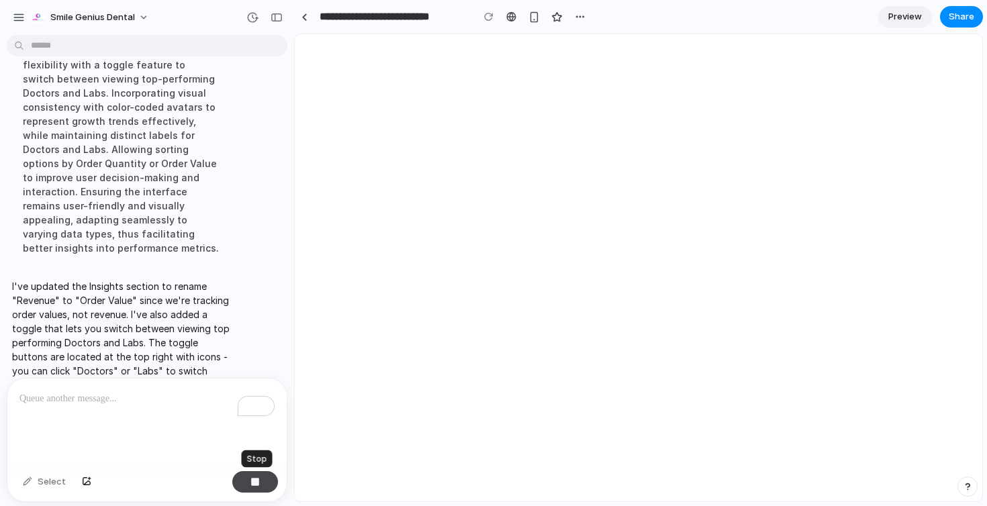
scroll to position [5381, 0]
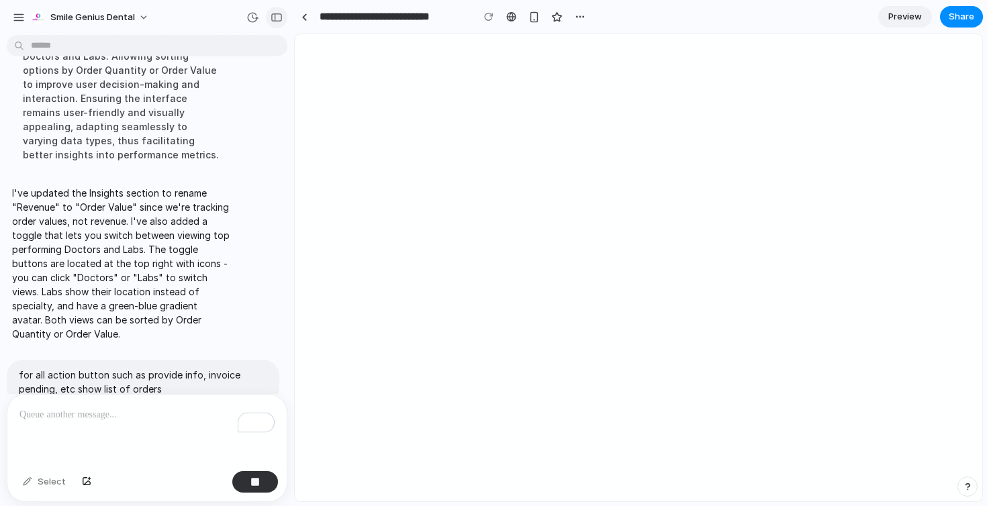
click at [279, 13] on div "button" at bounding box center [277, 17] width 12 height 9
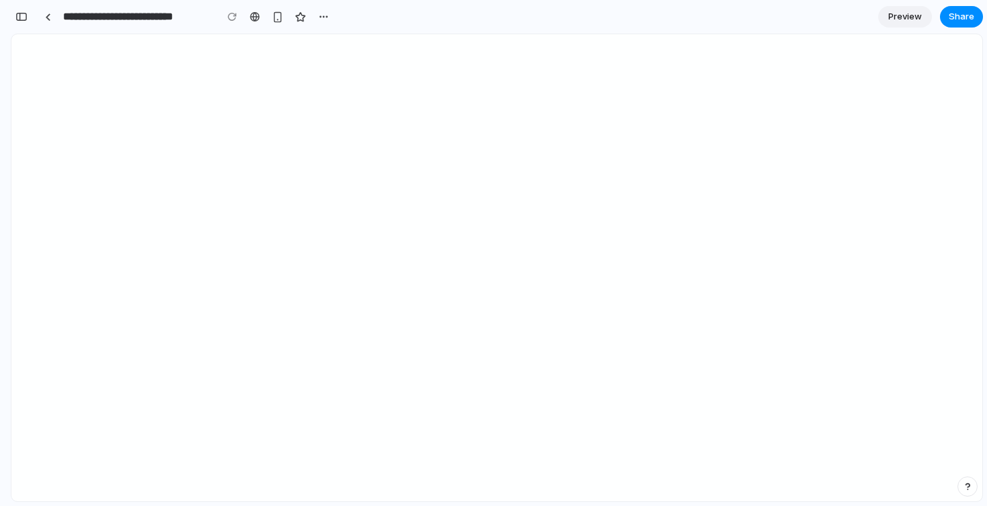
scroll to position [10119, 0]
click at [16, 15] on div "button" at bounding box center [21, 16] width 12 height 9
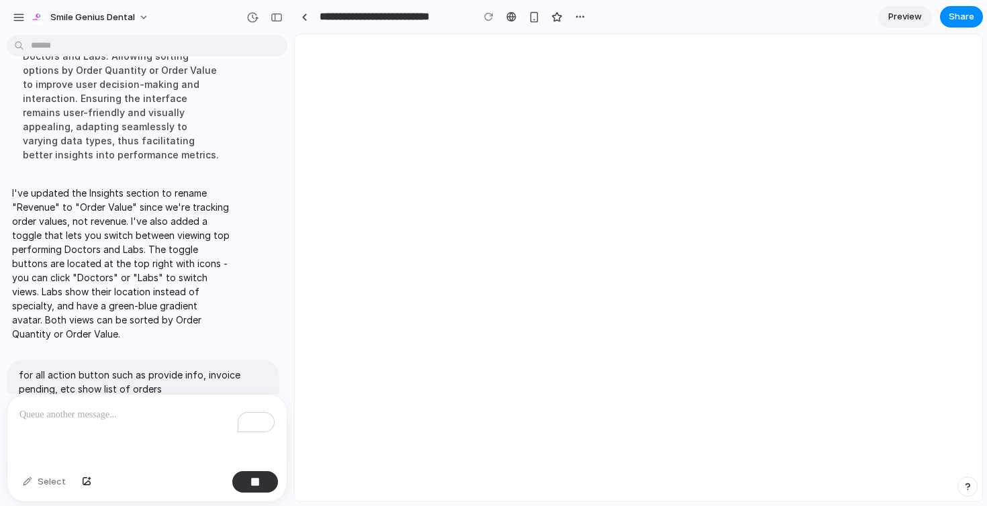
click at [89, 432] on div "To enrich screen reader interactions, please activate Accessibility in Grammarl…" at bounding box center [146, 430] width 279 height 71
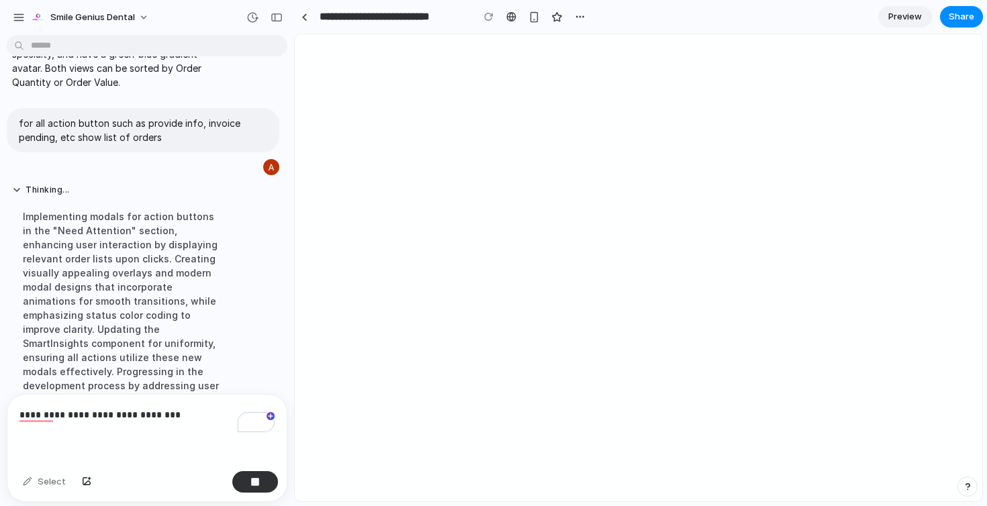
scroll to position [5394, 0]
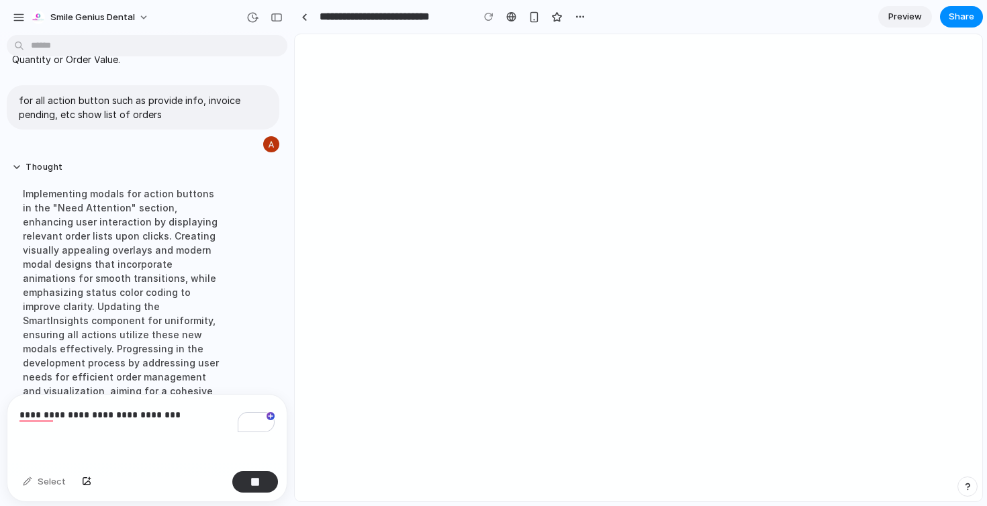
click at [99, 420] on p "**********" at bounding box center [146, 415] width 255 height 16
click at [226, 416] on p "**********" at bounding box center [146, 415] width 255 height 16
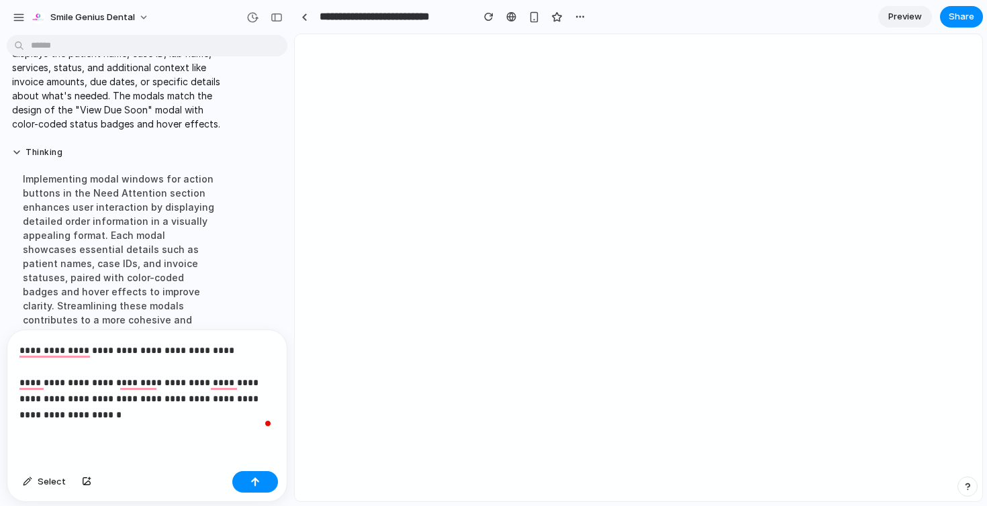
scroll to position [5600, 0]
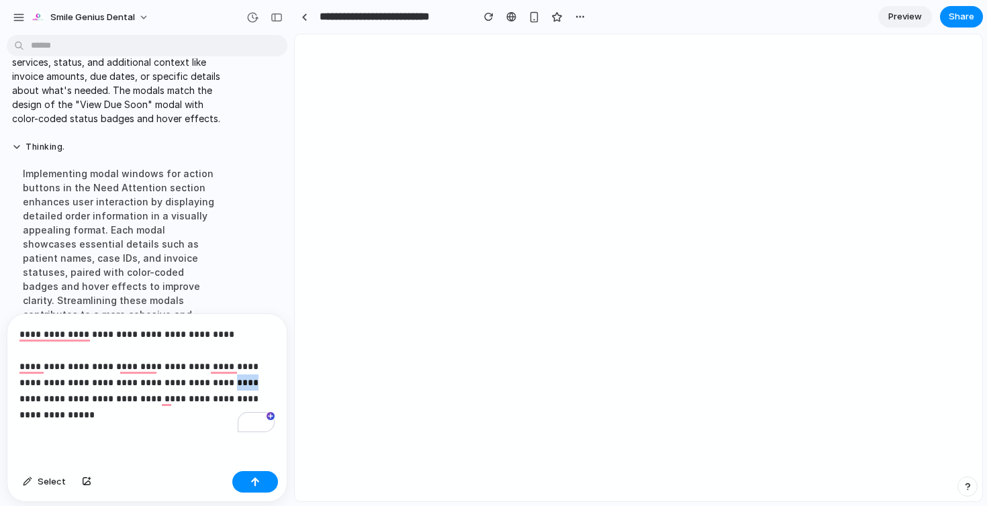
drag, startPoint x: 217, startPoint y: 381, endPoint x: 232, endPoint y: 382, distance: 15.5
click at [232, 382] on p "**********" at bounding box center [146, 374] width 255 height 97
drag, startPoint x: 66, startPoint y: 400, endPoint x: 73, endPoint y: 417, distance: 17.8
click at [73, 417] on p "**********" at bounding box center [146, 374] width 255 height 97
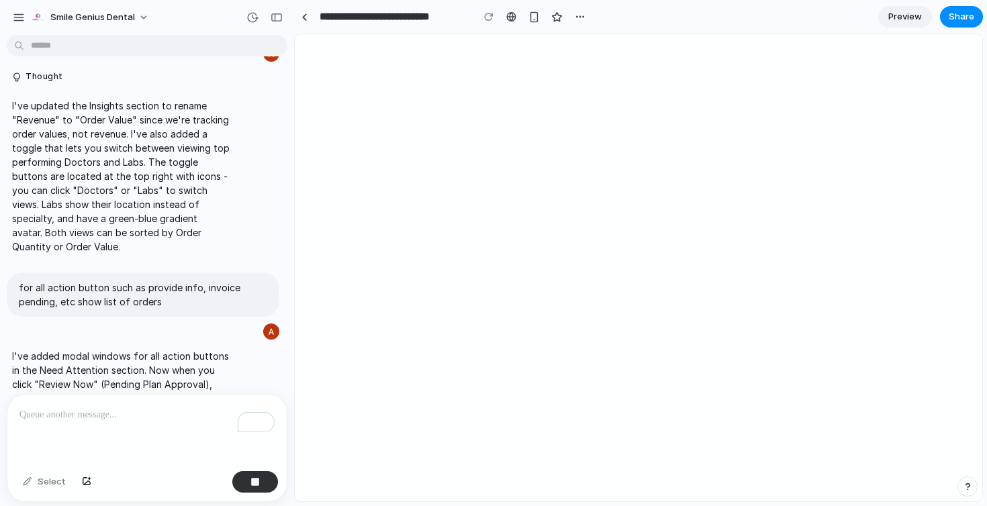
scroll to position [5217, 0]
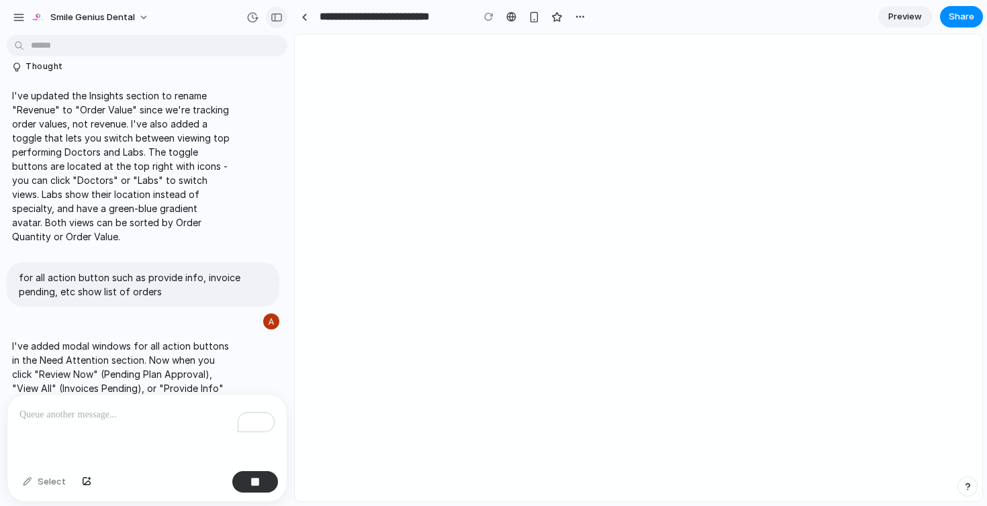
click at [271, 21] on div "button" at bounding box center [277, 17] width 12 height 9
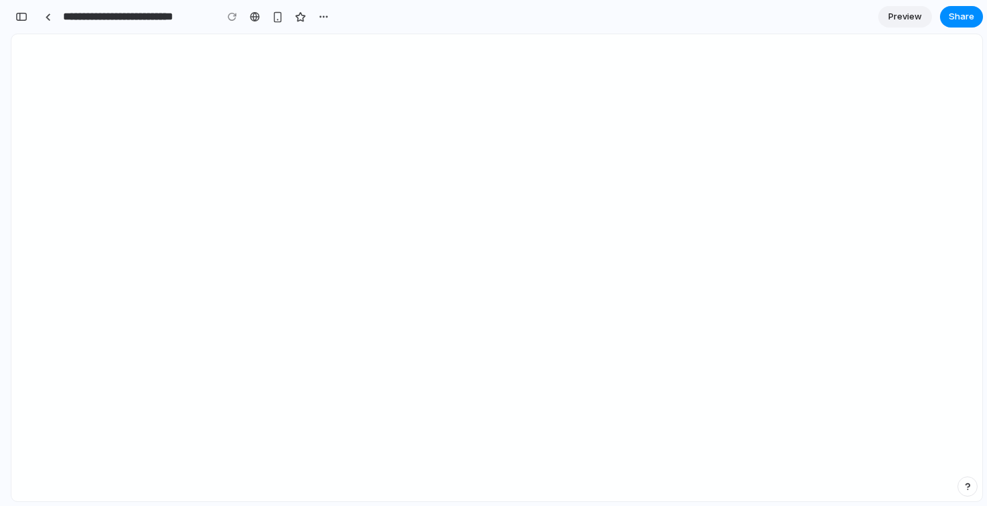
scroll to position [10827, 0]
click at [17, 21] on button "button" at bounding box center [21, 16] width 21 height 21
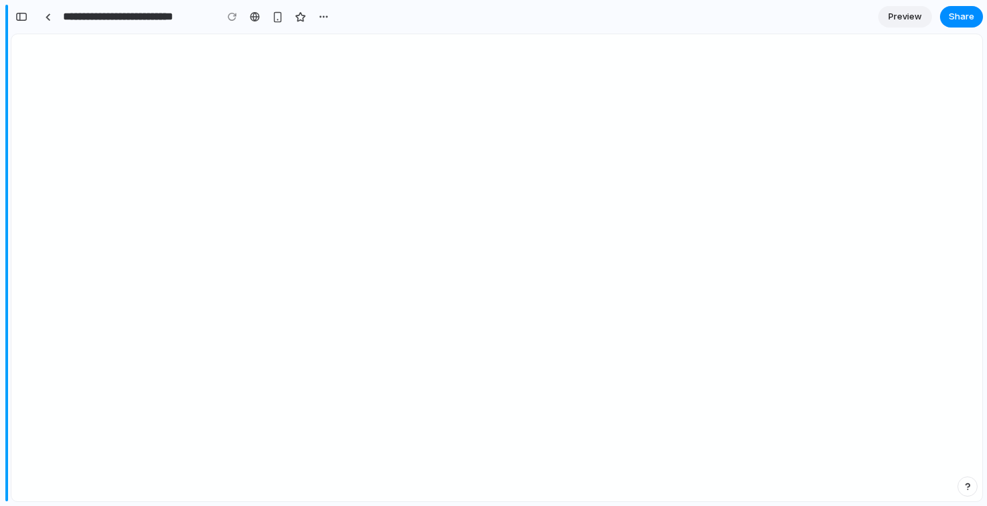
scroll to position [5764, 0]
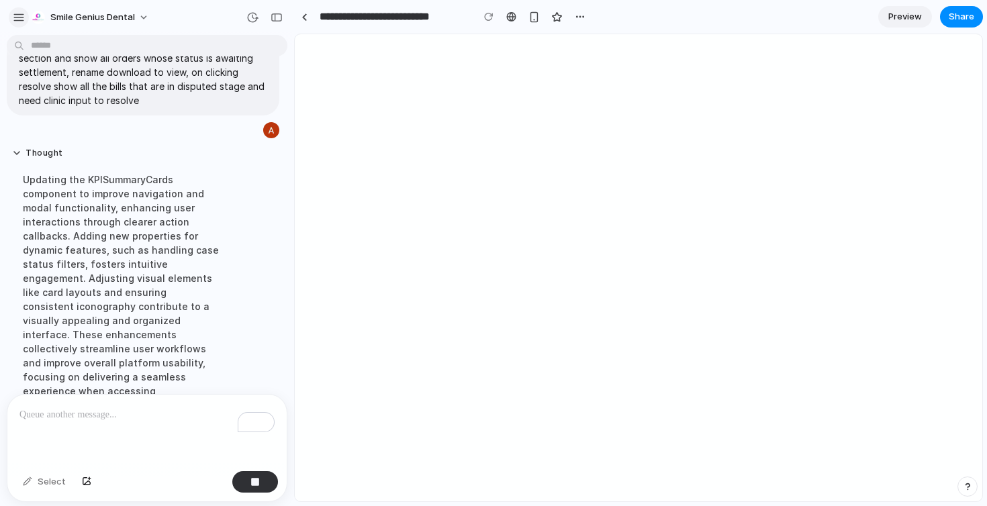
click at [14, 20] on div "button" at bounding box center [19, 17] width 12 height 12
click at [271, 17] on div "button" at bounding box center [277, 17] width 12 height 9
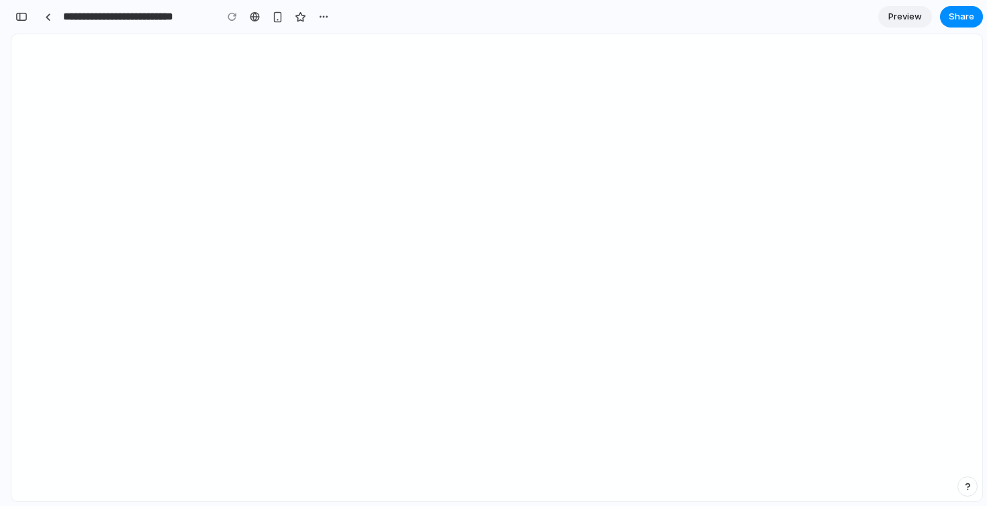
scroll to position [10898, 0]
click at [21, 21] on button "button" at bounding box center [21, 16] width 21 height 21
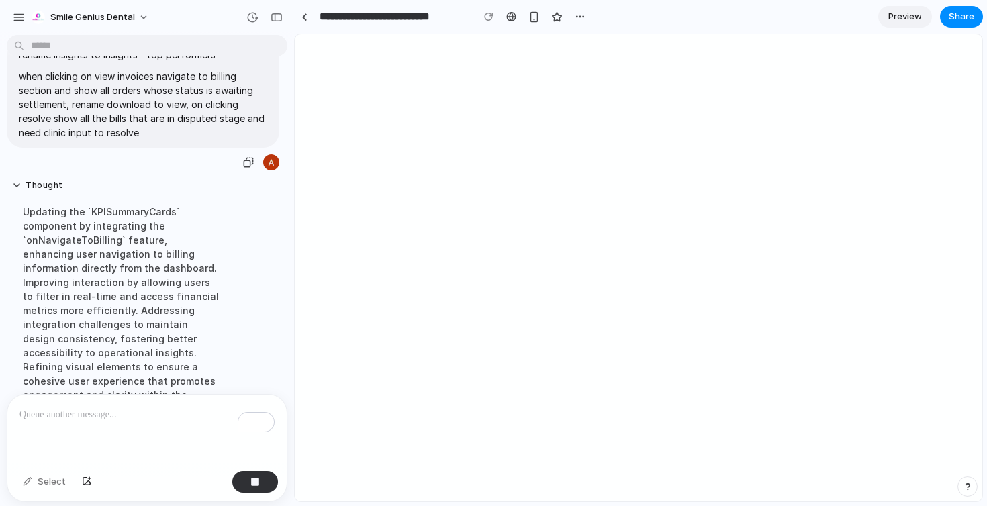
scroll to position [5764, 0]
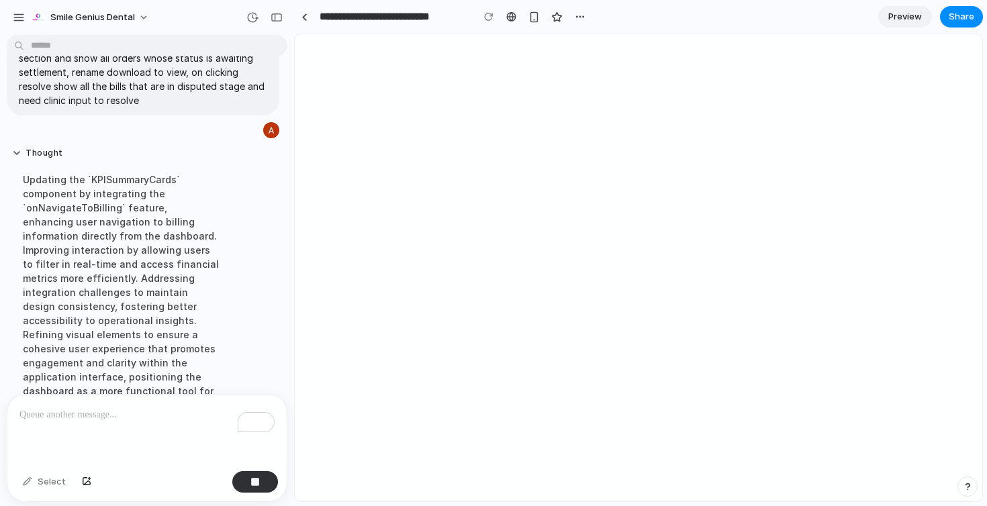
click at [101, 410] on p "To enrich screen reader interactions, please activate Accessibility in Grammarl…" at bounding box center [146, 415] width 255 height 16
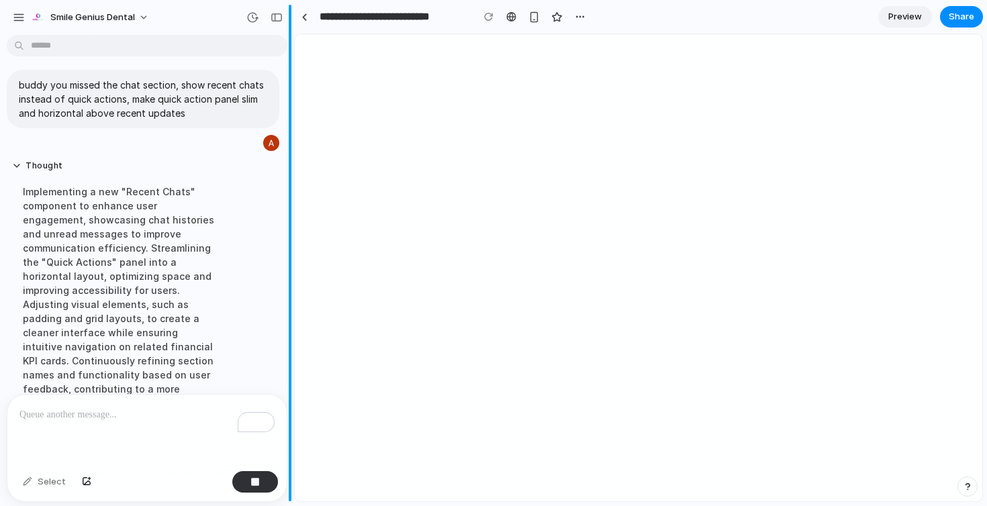
scroll to position [5901, 0]
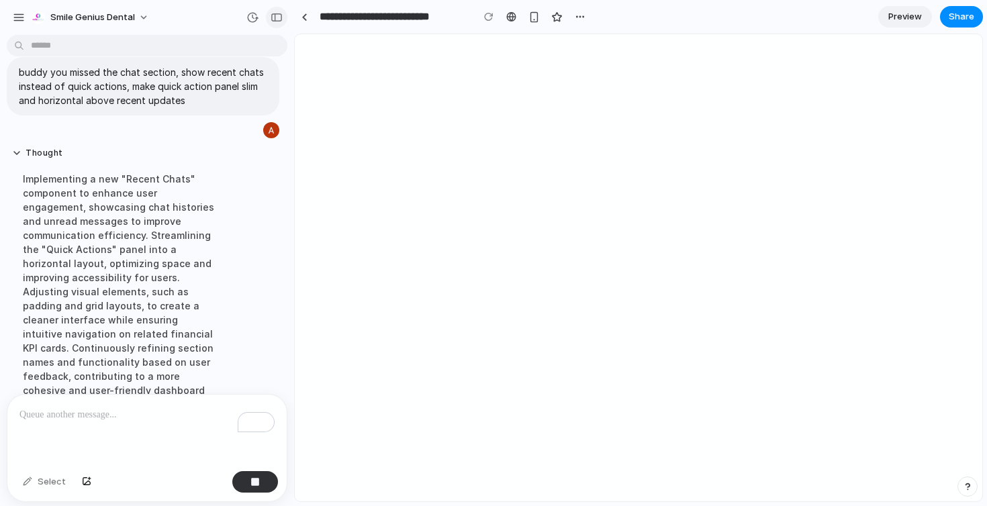
click at [279, 15] on div "button" at bounding box center [277, 17] width 12 height 9
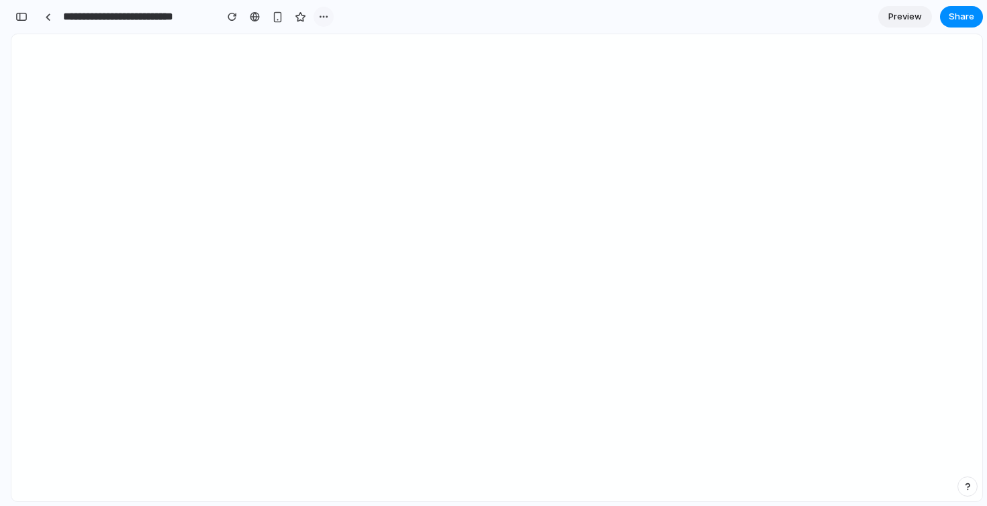
scroll to position [11260, 0]
click at [26, 10] on button "button" at bounding box center [21, 16] width 21 height 21
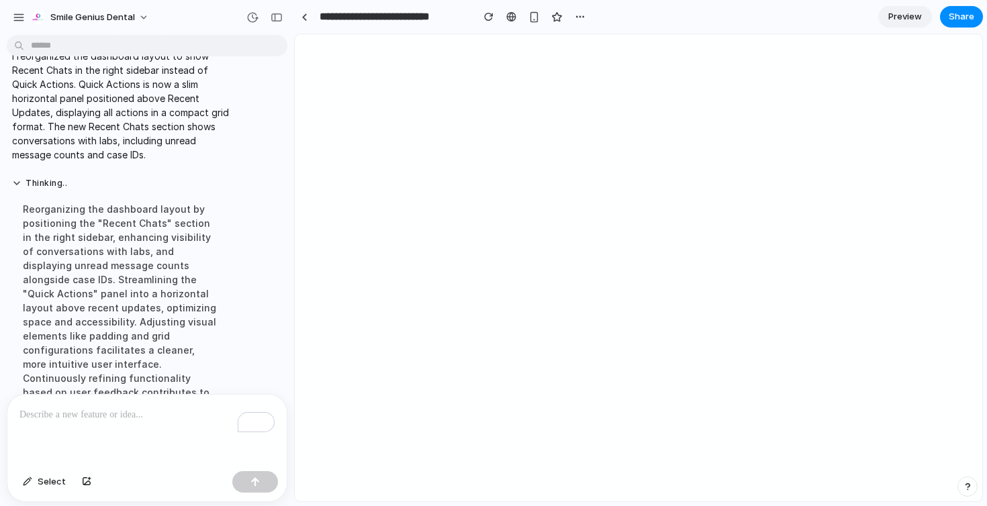
click at [81, 424] on div "To enrich screen reader interactions, please activate Accessibility in Grammarl…" at bounding box center [146, 430] width 279 height 71
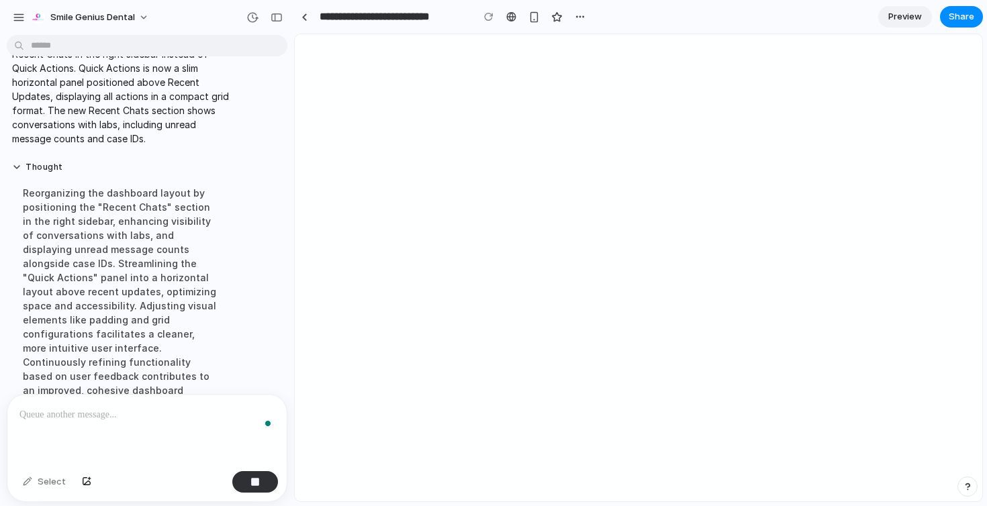
scroll to position [6110, 0]
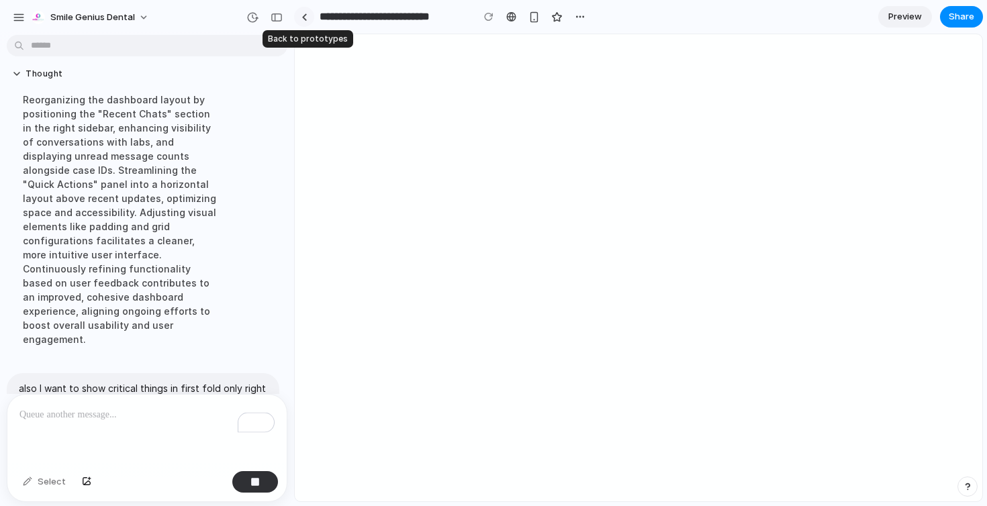
click at [297, 18] on link at bounding box center [304, 17] width 20 height 20
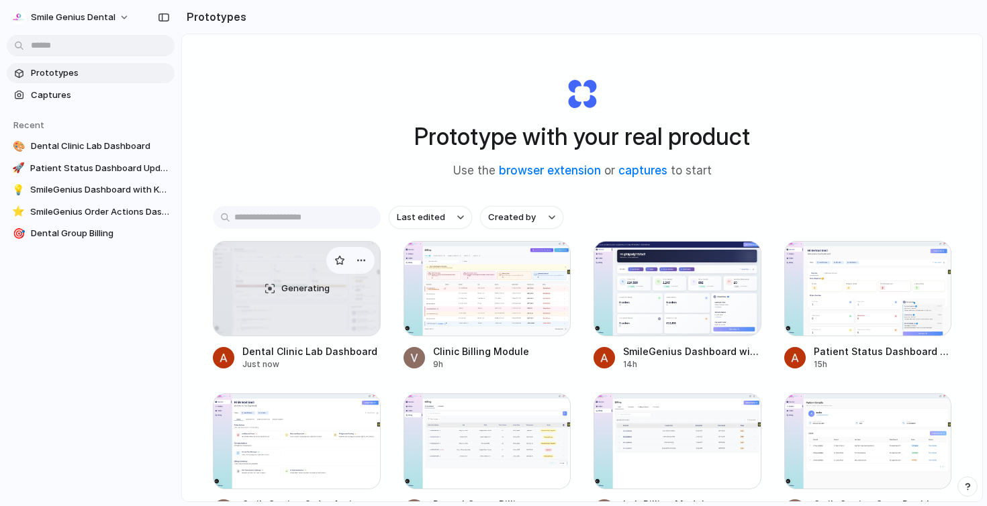
click at [309, 307] on div "Generating" at bounding box center [297, 289] width 167 height 94
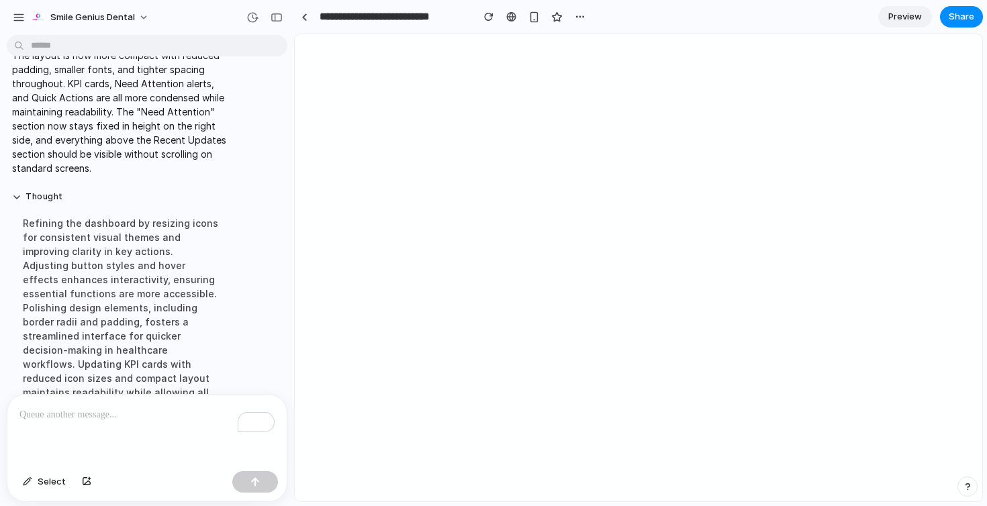
scroll to position [6264, 0]
click at [285, 9] on div at bounding box center [265, 17] width 46 height 21
click at [279, 9] on button "button" at bounding box center [276, 17] width 21 height 21
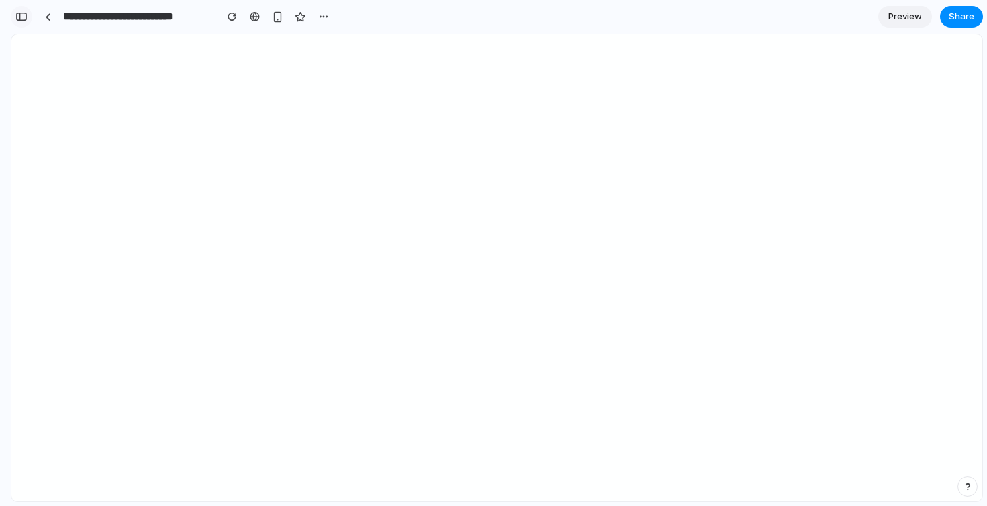
click at [22, 12] on div "button" at bounding box center [21, 16] width 12 height 9
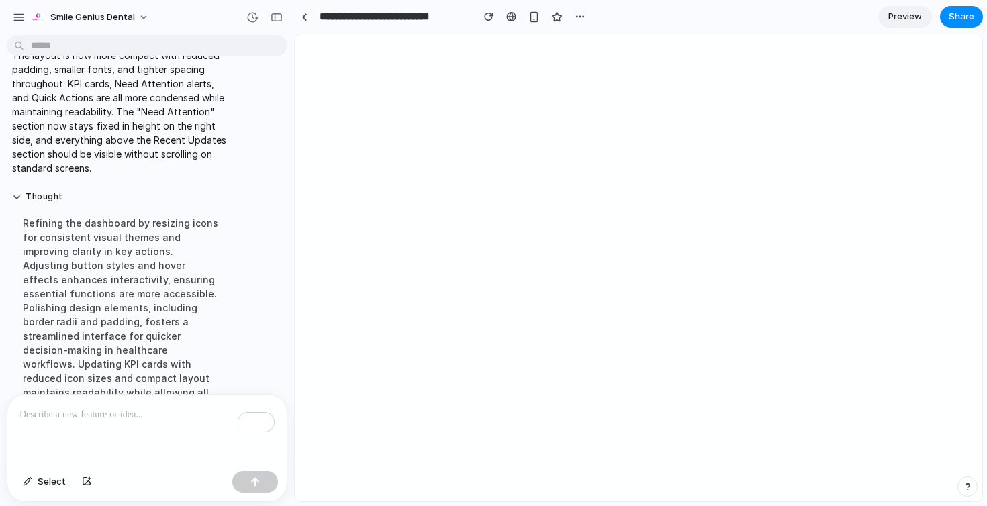
click at [66, 410] on p "To enrich screen reader interactions, please activate Accessibility in Grammarl…" at bounding box center [146, 415] width 255 height 16
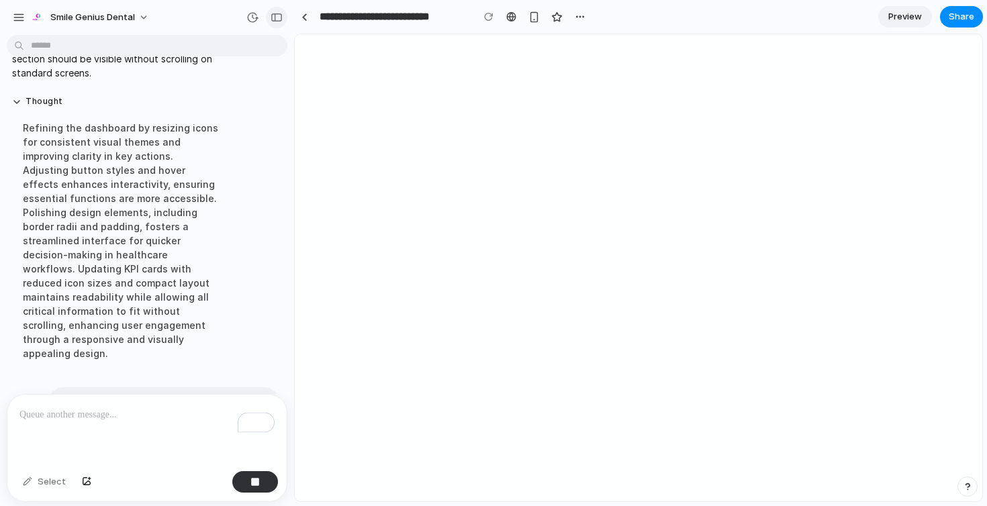
click at [279, 23] on button "button" at bounding box center [276, 17] width 21 height 21
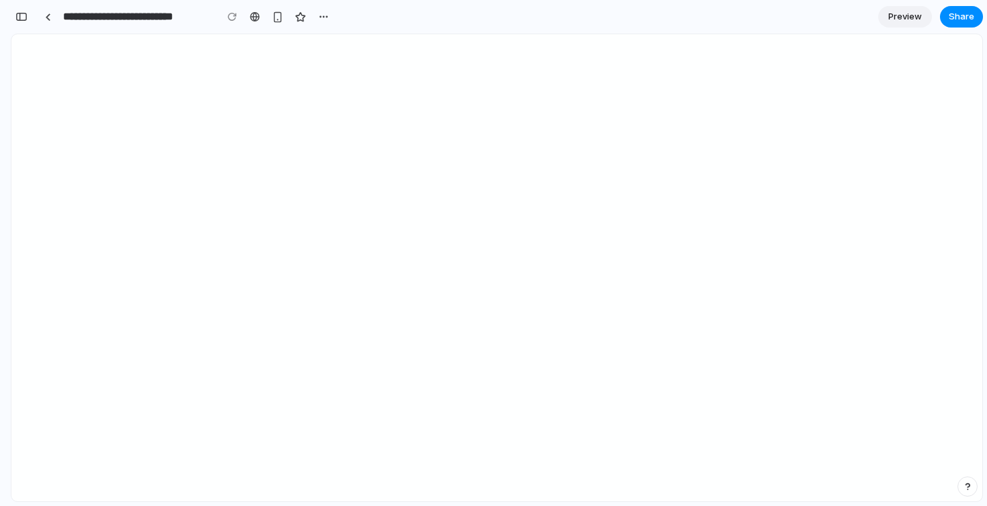
scroll to position [11873, 0]
click at [21, 20] on div "button" at bounding box center [21, 16] width 12 height 9
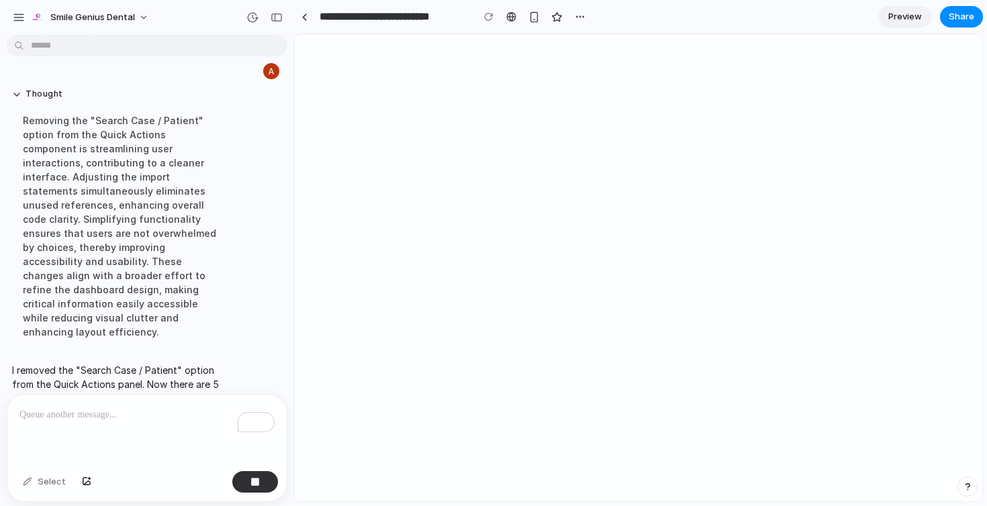
scroll to position [6429, 0]
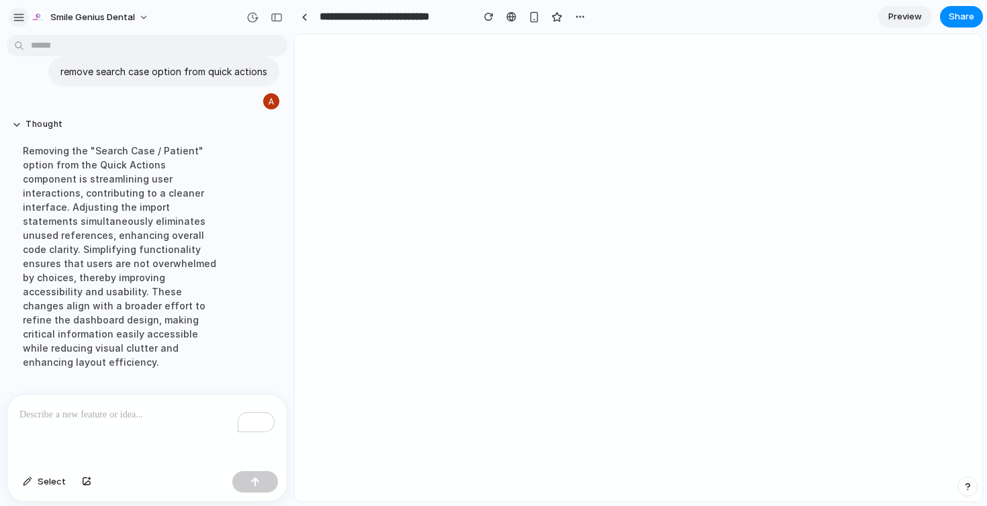
click at [15, 17] on div "button" at bounding box center [19, 17] width 12 height 12
click at [269, 23] on button "button" at bounding box center [276, 17] width 21 height 21
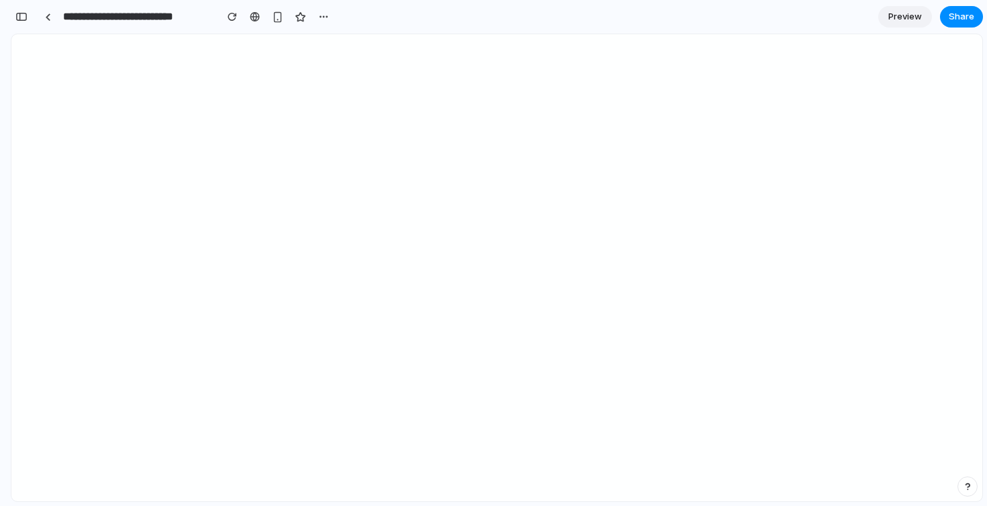
scroll to position [11901, 0]
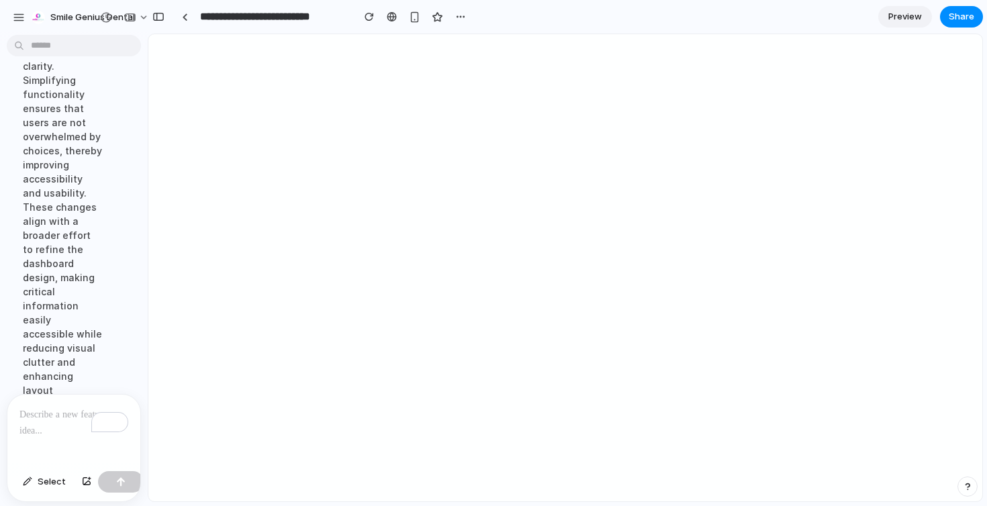
click at [32, 438] on div "To enrich screen reader interactions, please activate Accessibility in Grammarl…" at bounding box center [73, 430] width 133 height 71
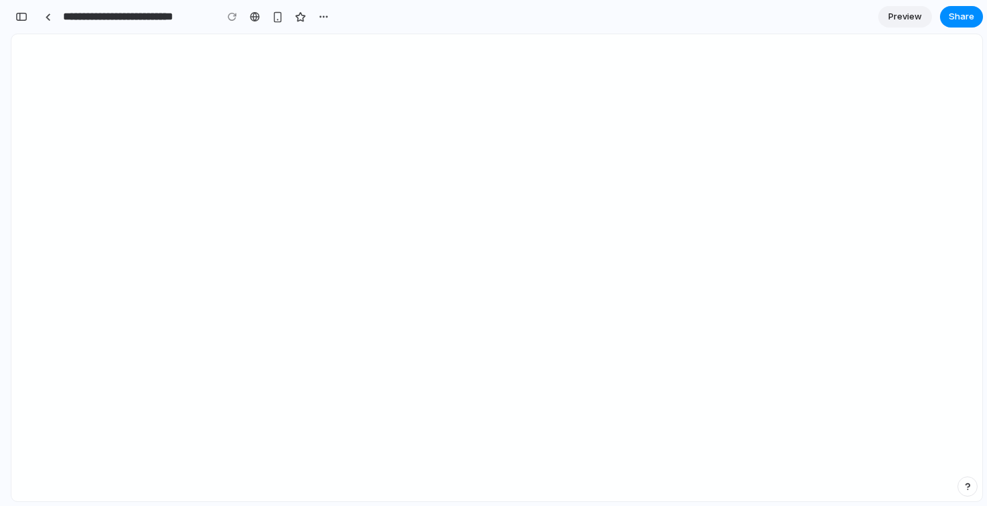
scroll to position [12263, 0]
click at [20, 5] on div "**********" at bounding box center [172, 17] width 323 height 30
click at [26, 21] on button "button" at bounding box center [21, 16] width 21 height 21
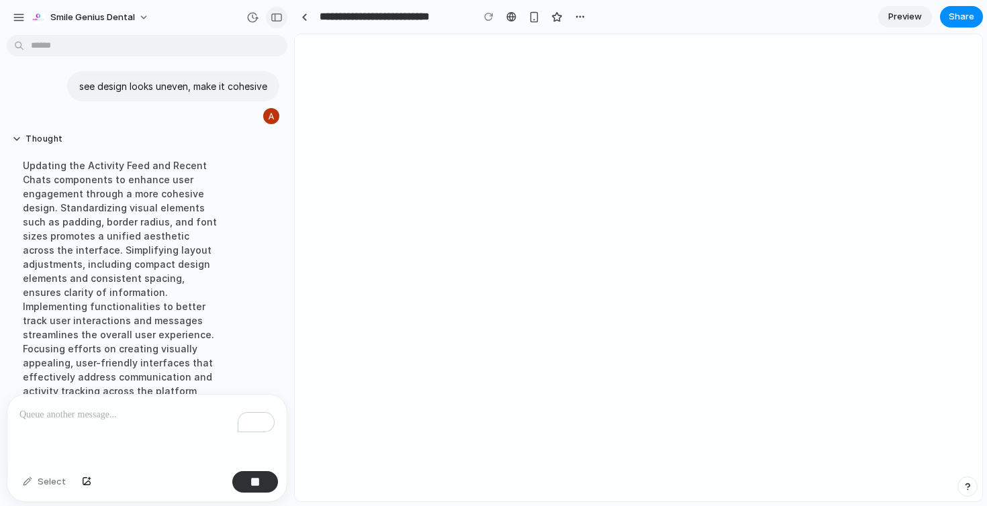
scroll to position [6566, 0]
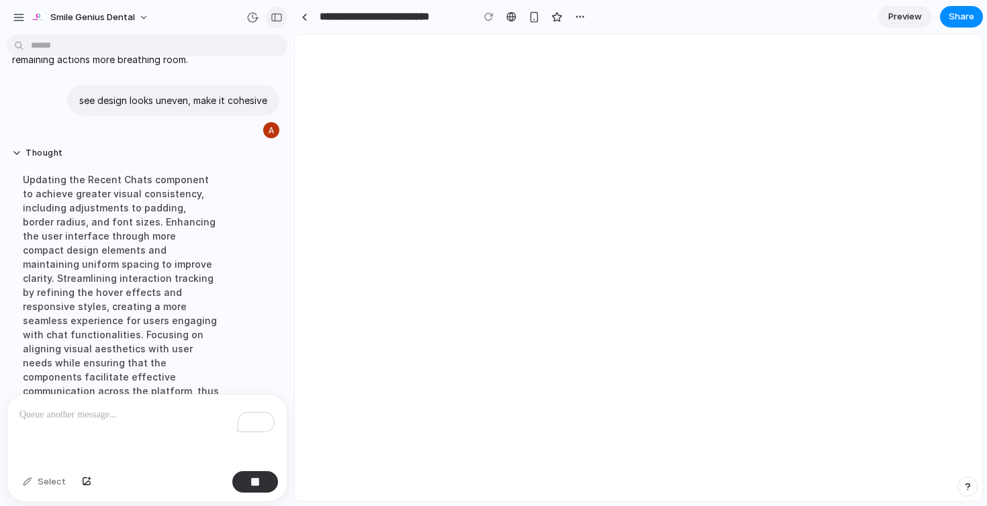
click at [270, 20] on button "button" at bounding box center [276, 17] width 21 height 21
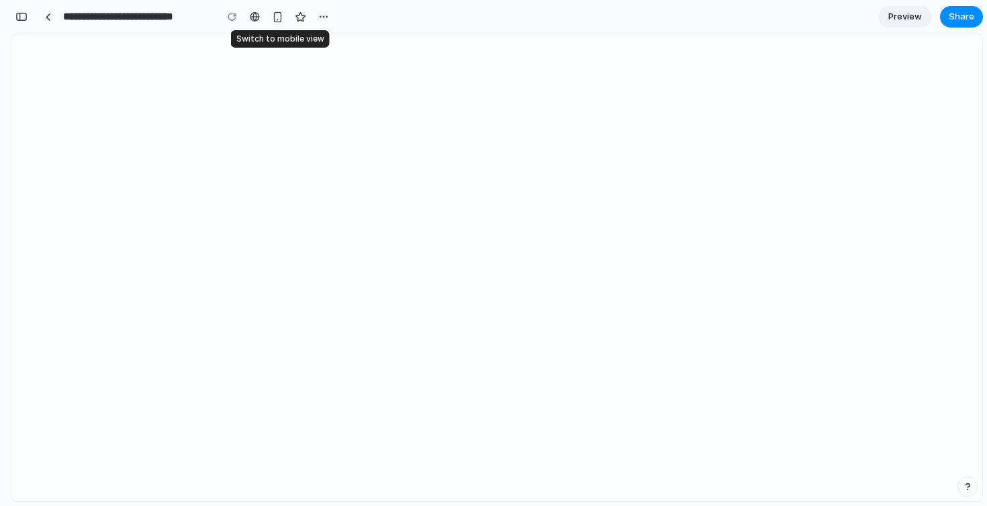
scroll to position [12489, 0]
click at [25, 13] on div "button" at bounding box center [21, 16] width 12 height 9
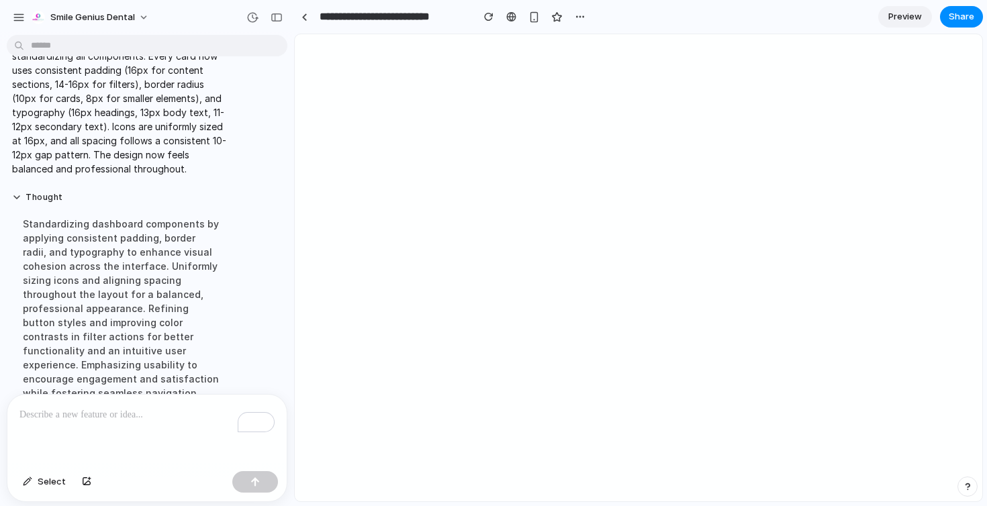
click at [167, 432] on div "To enrich screen reader interactions, please activate Accessibility in Grammarl…" at bounding box center [146, 430] width 279 height 71
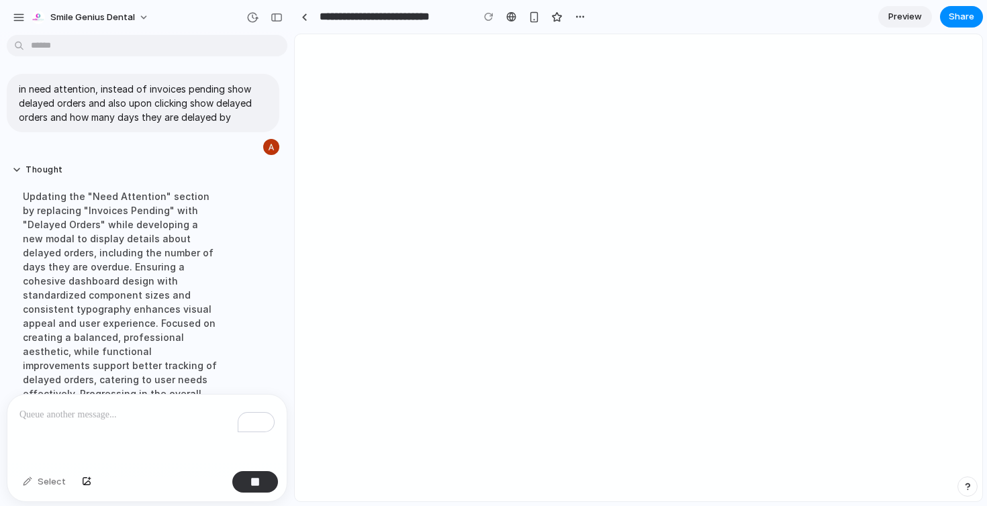
scroll to position [6844, 0]
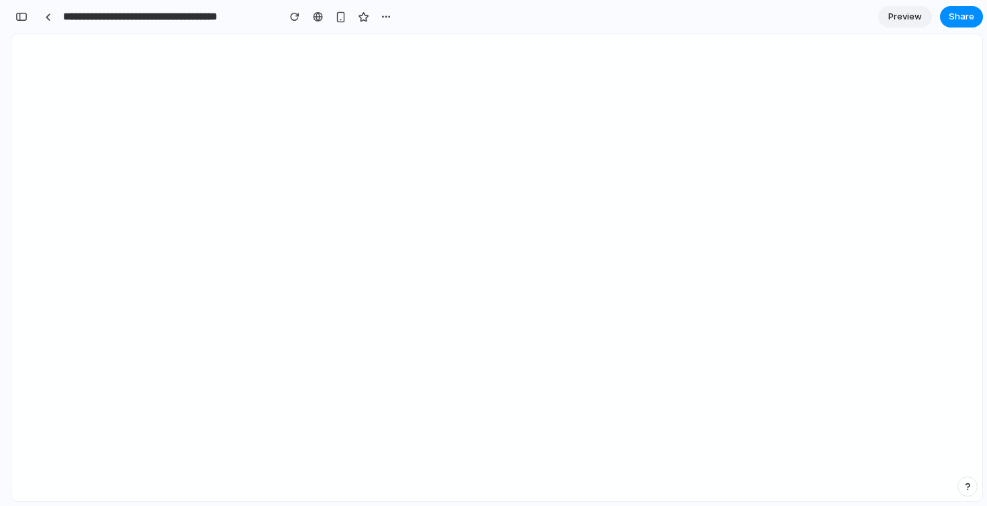
scroll to position [6915, 0]
